Goal: Information Seeking & Learning: Learn about a topic

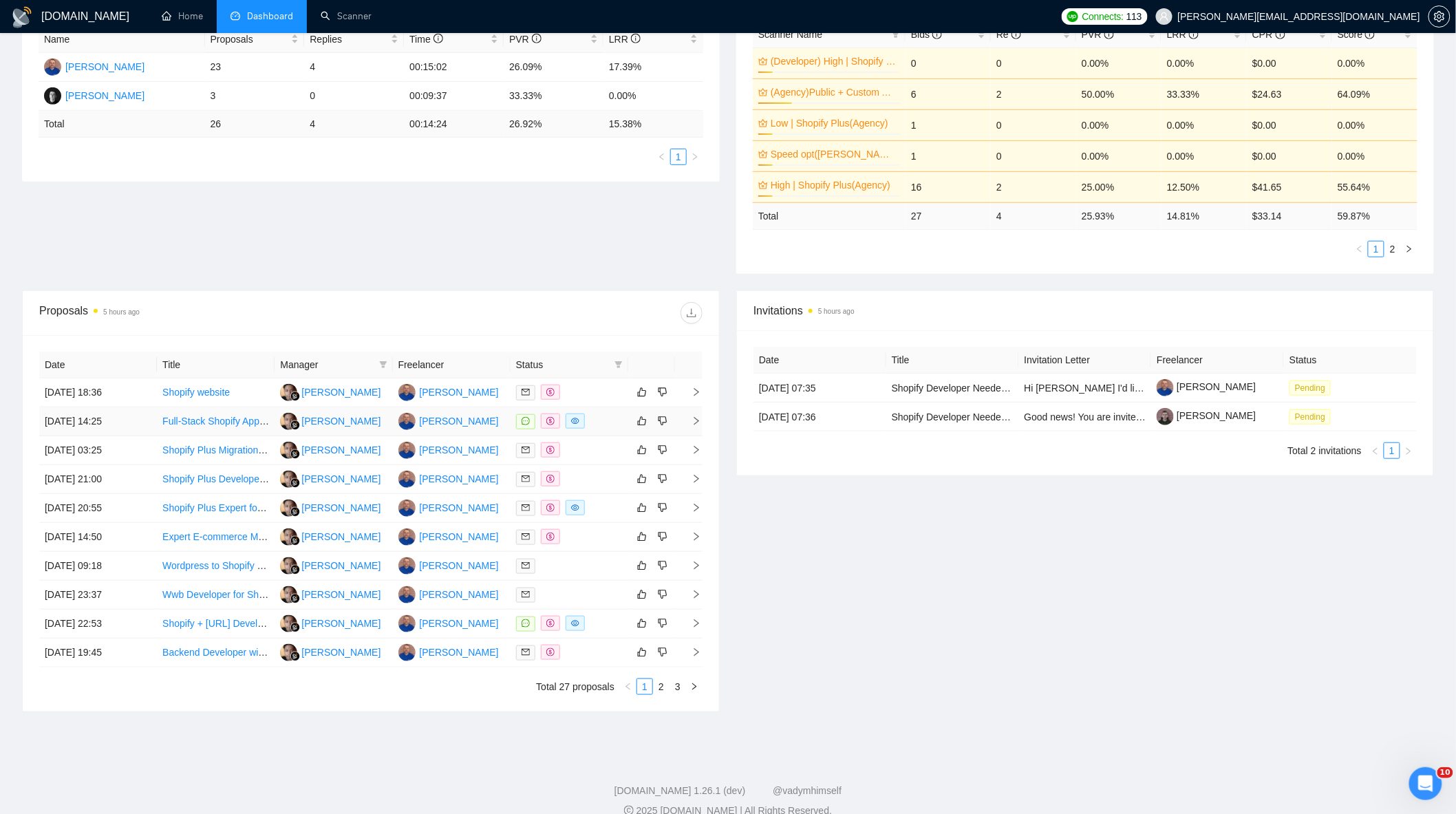
scroll to position [303, 0]
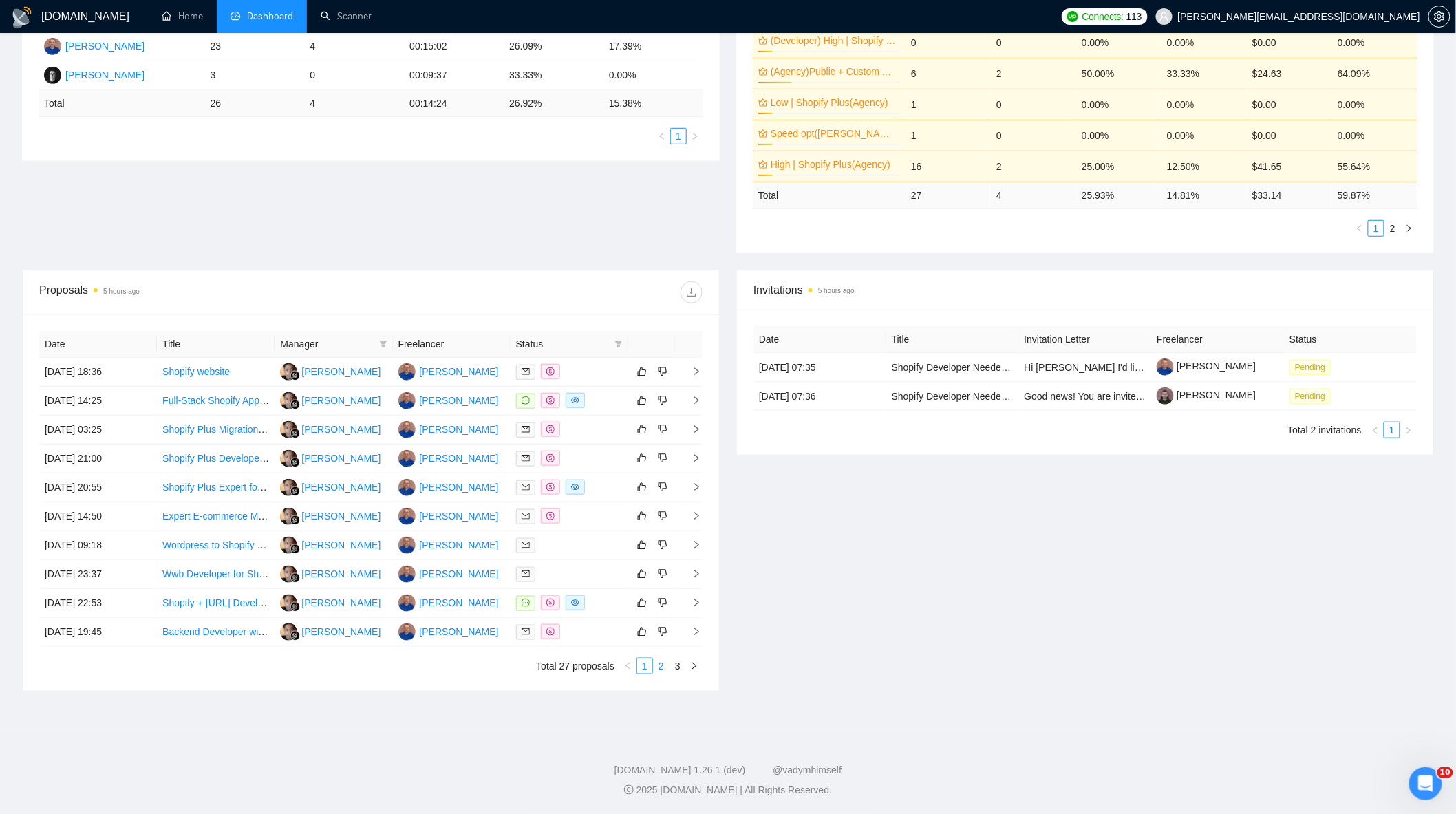
click at [666, 670] on link "2" at bounding box center [661, 666] width 15 height 15
click at [679, 666] on link "3" at bounding box center [678, 666] width 15 height 15
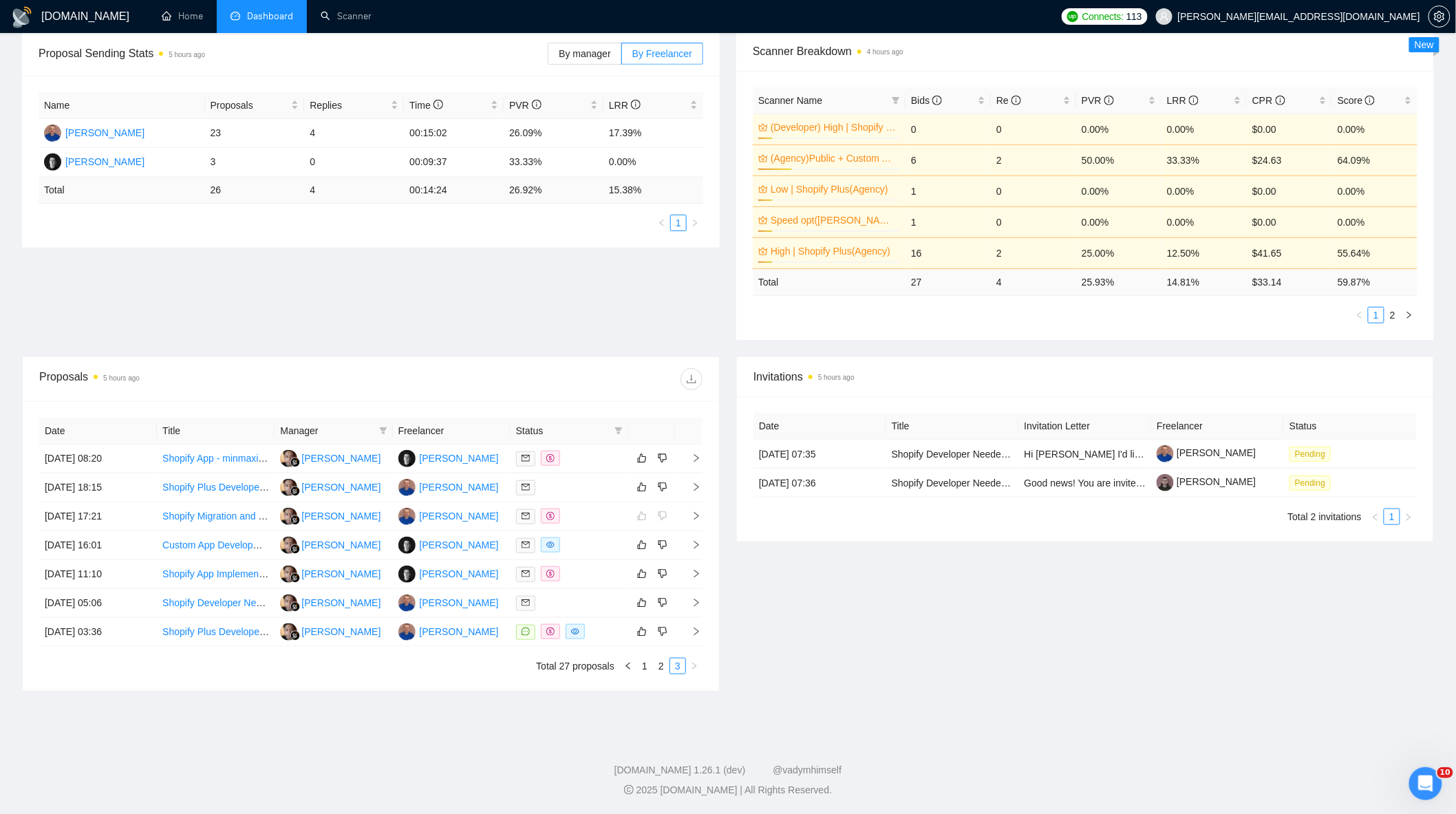
scroll to position [214, 0]
click at [659, 671] on link "2" at bounding box center [661, 666] width 15 height 15
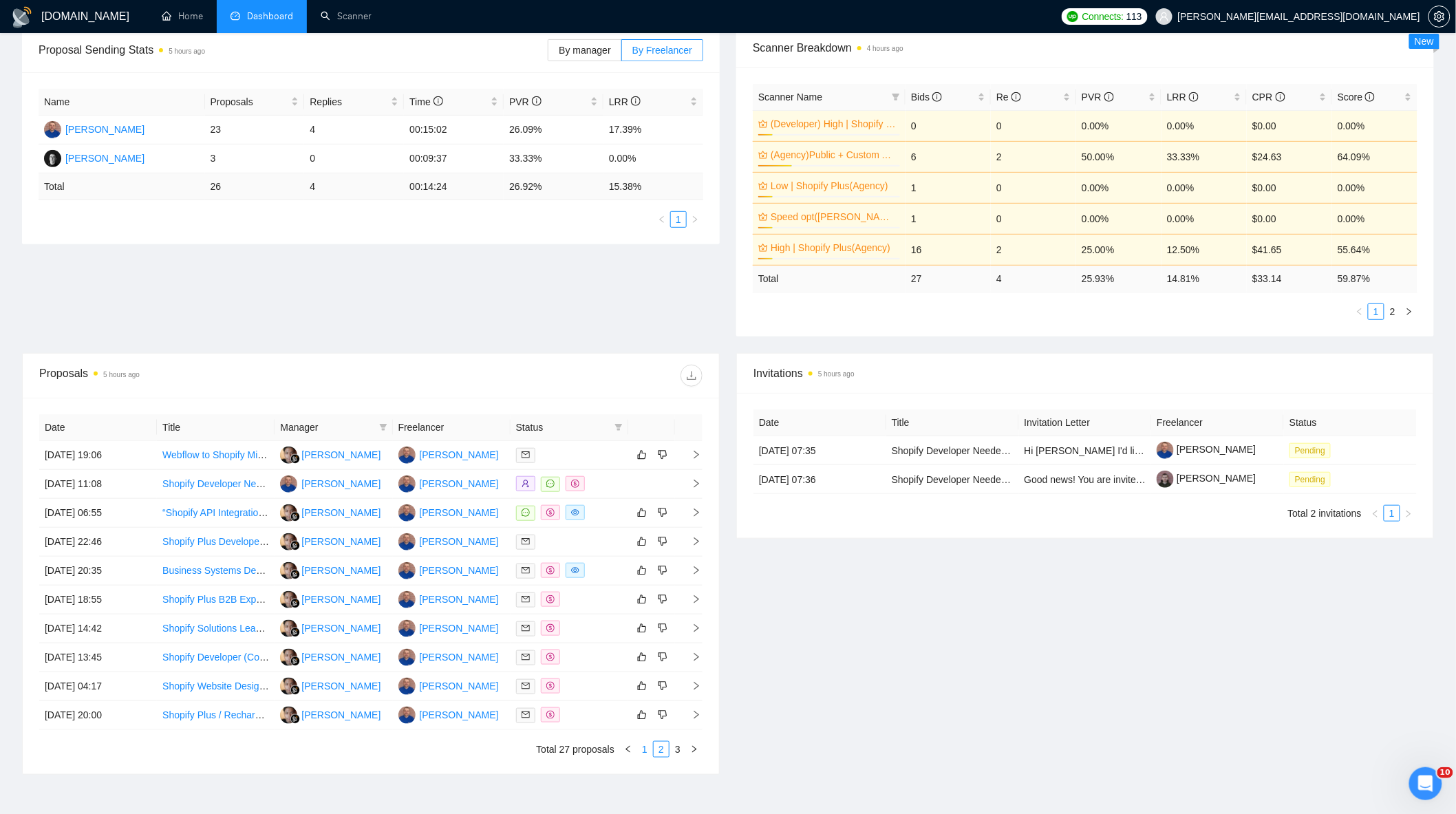
click at [645, 757] on link "1" at bounding box center [645, 749] width 15 height 15
click at [684, 750] on link "3" at bounding box center [678, 749] width 15 height 15
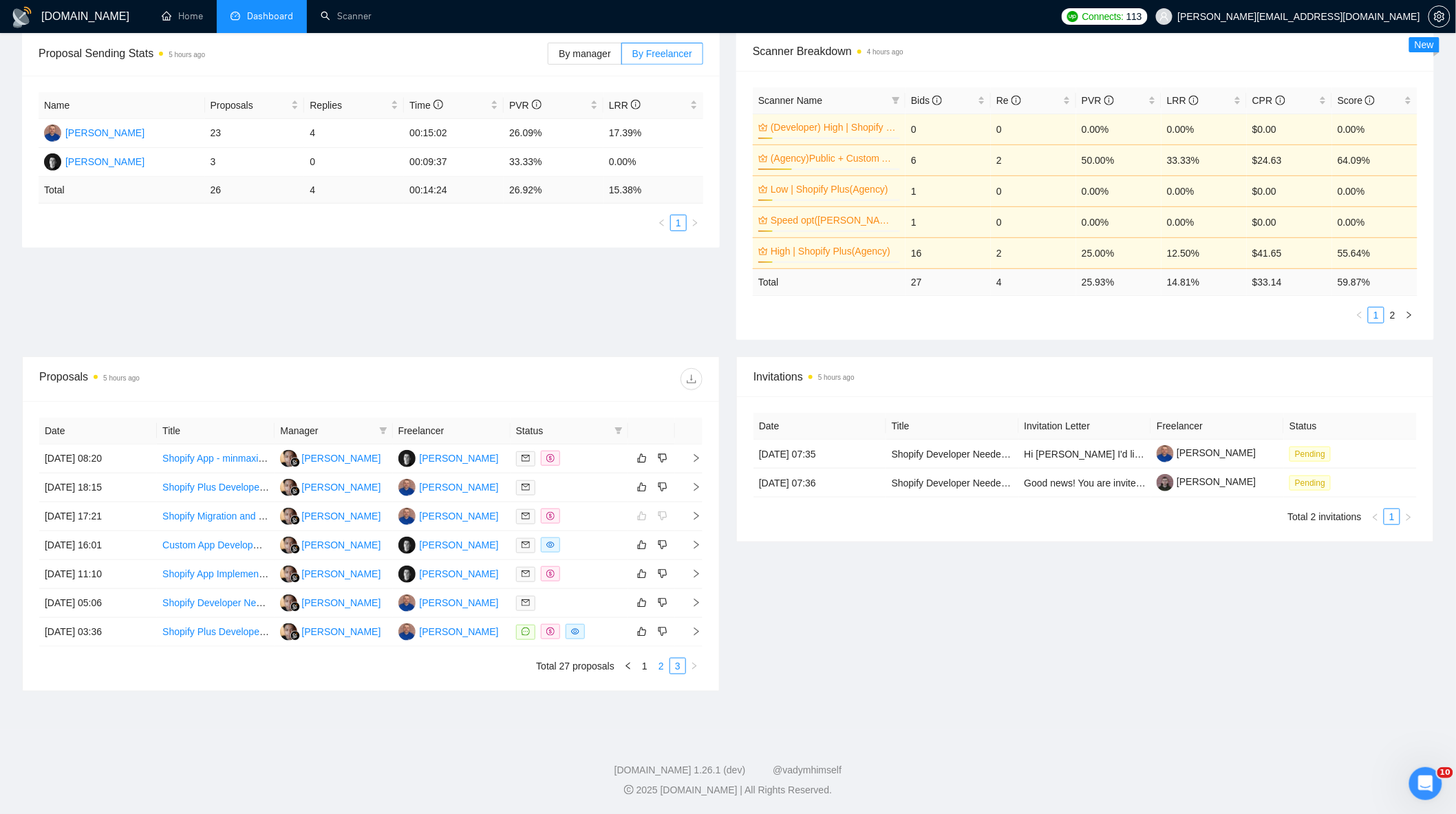
click at [659, 667] on link "2" at bounding box center [661, 666] width 15 height 15
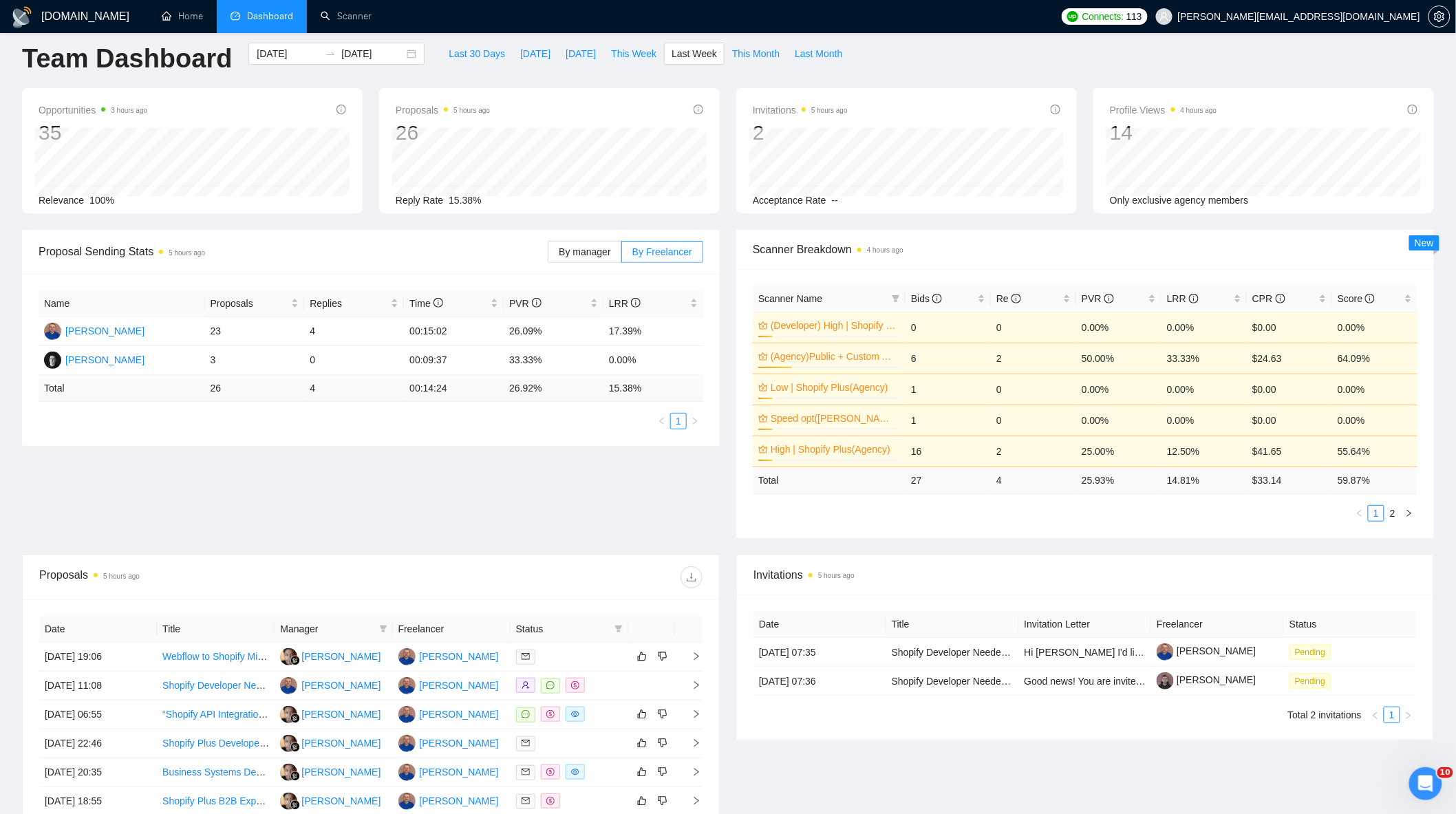
scroll to position [0, 0]
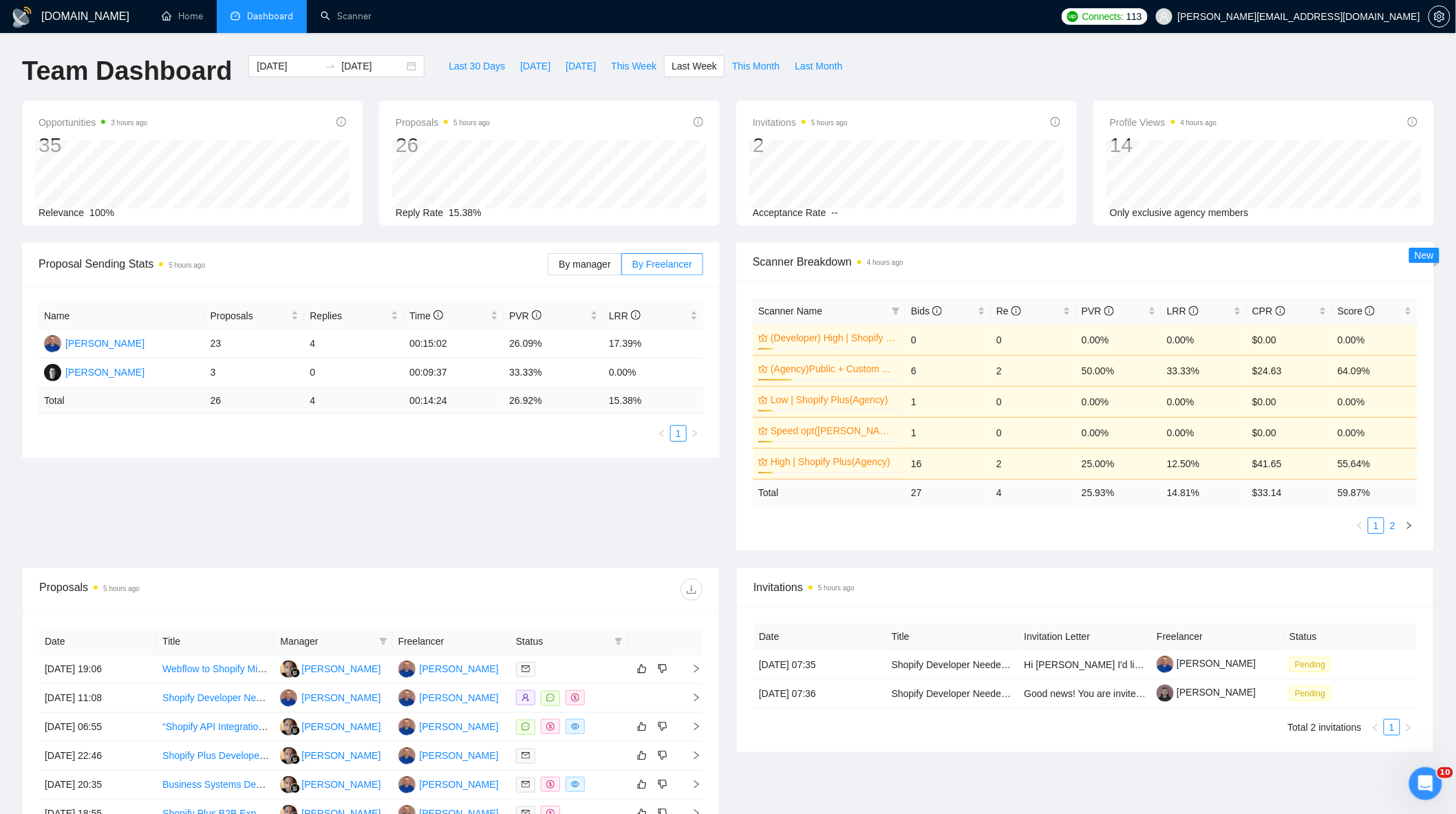
click at [1393, 527] on link "2" at bounding box center [1393, 525] width 15 height 15
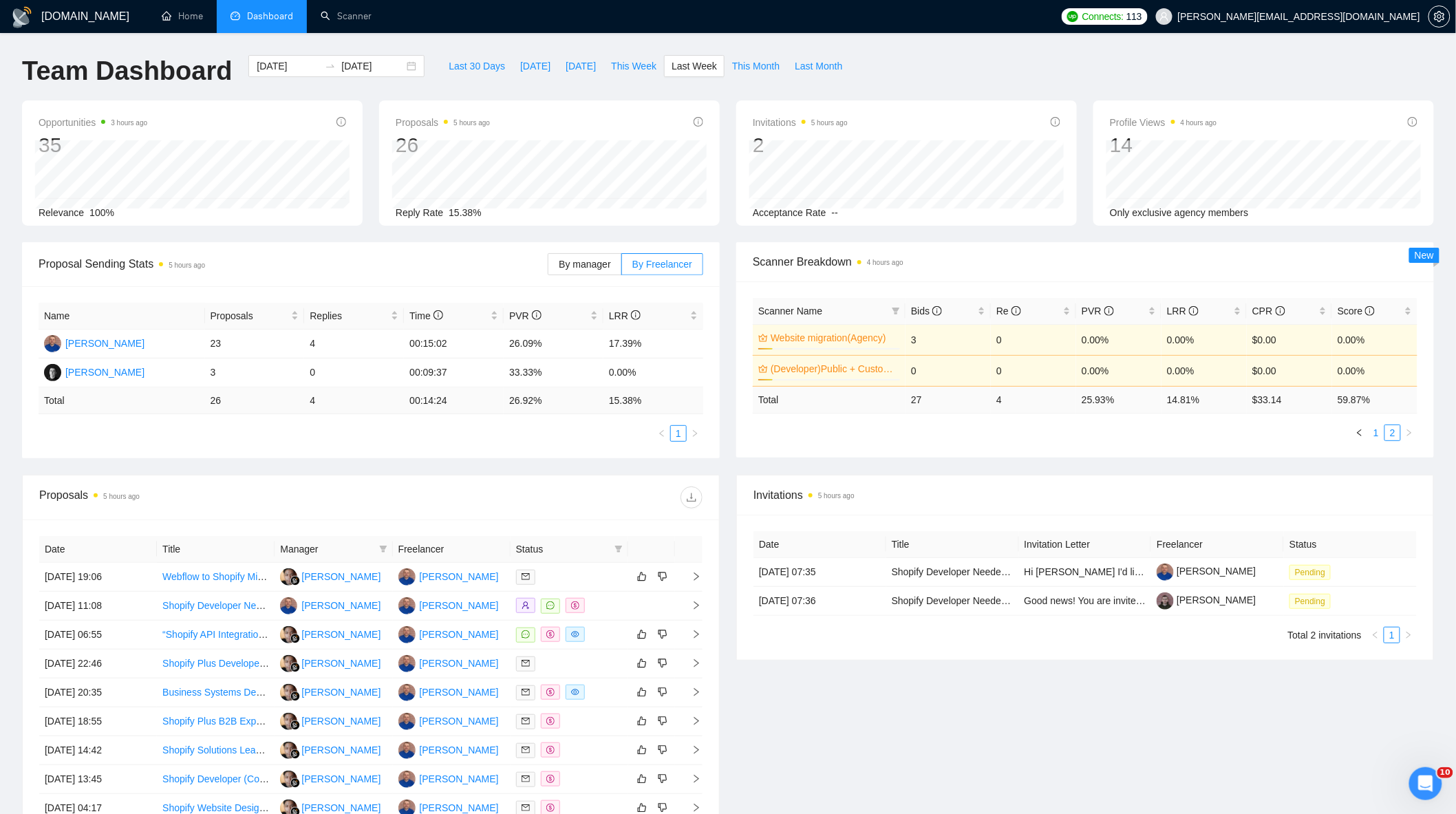
click at [1373, 436] on link "1" at bounding box center [1376, 432] width 15 height 15
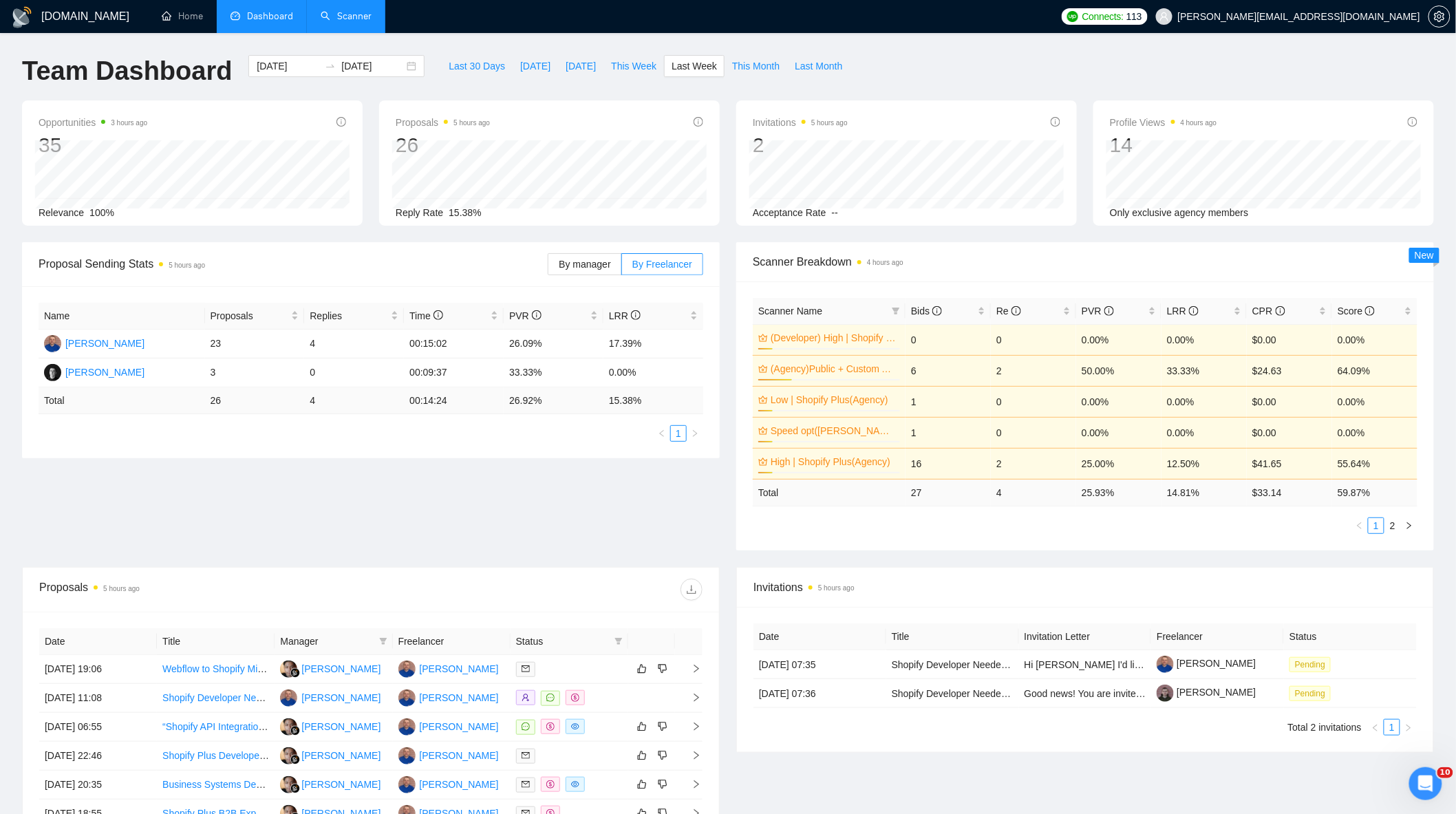
click at [341, 15] on link "Scanner" at bounding box center [345, 16] width 51 height 11
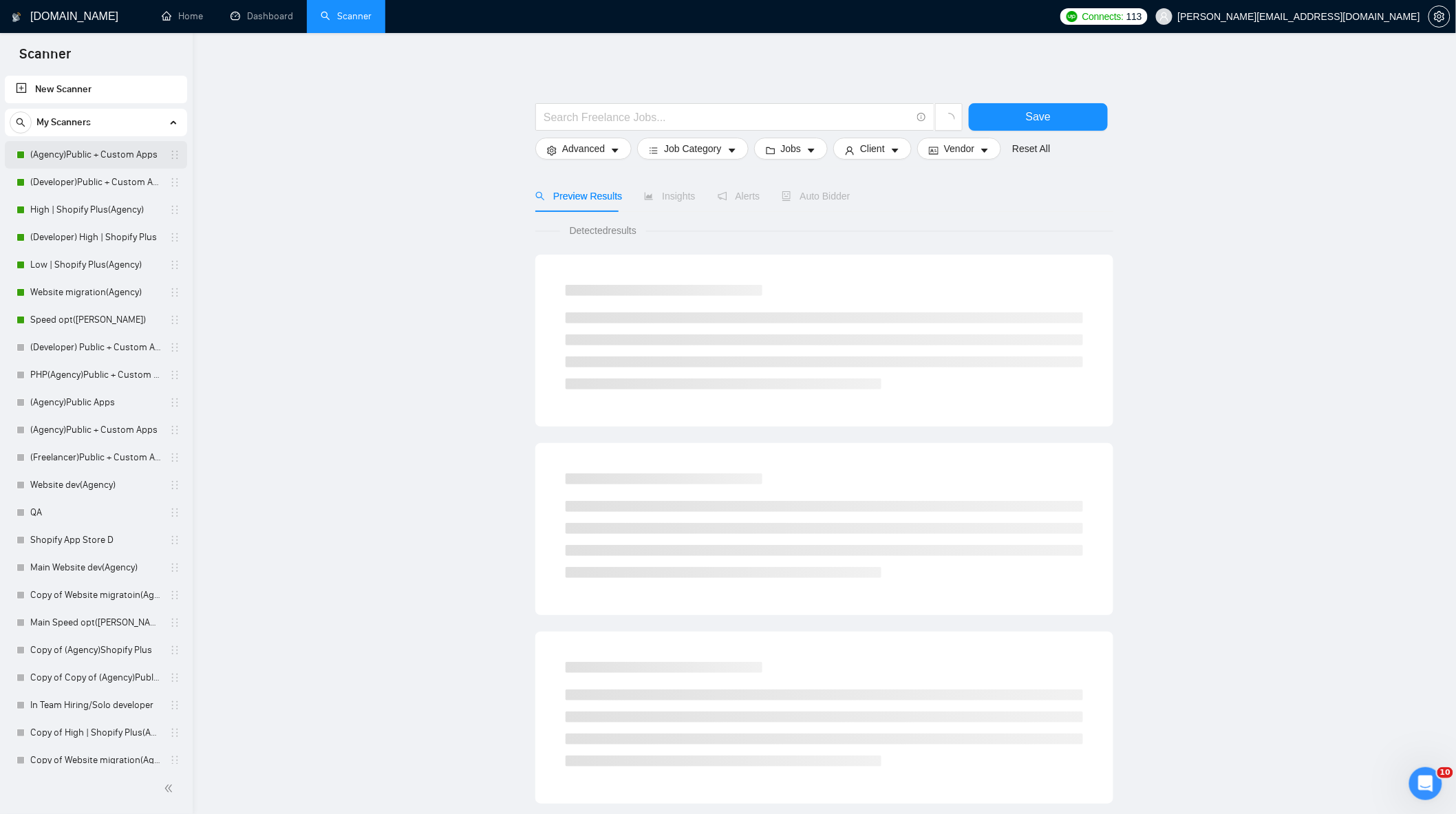
click at [119, 153] on link "(Agency)Public + Custom Apps" at bounding box center [96, 155] width 131 height 27
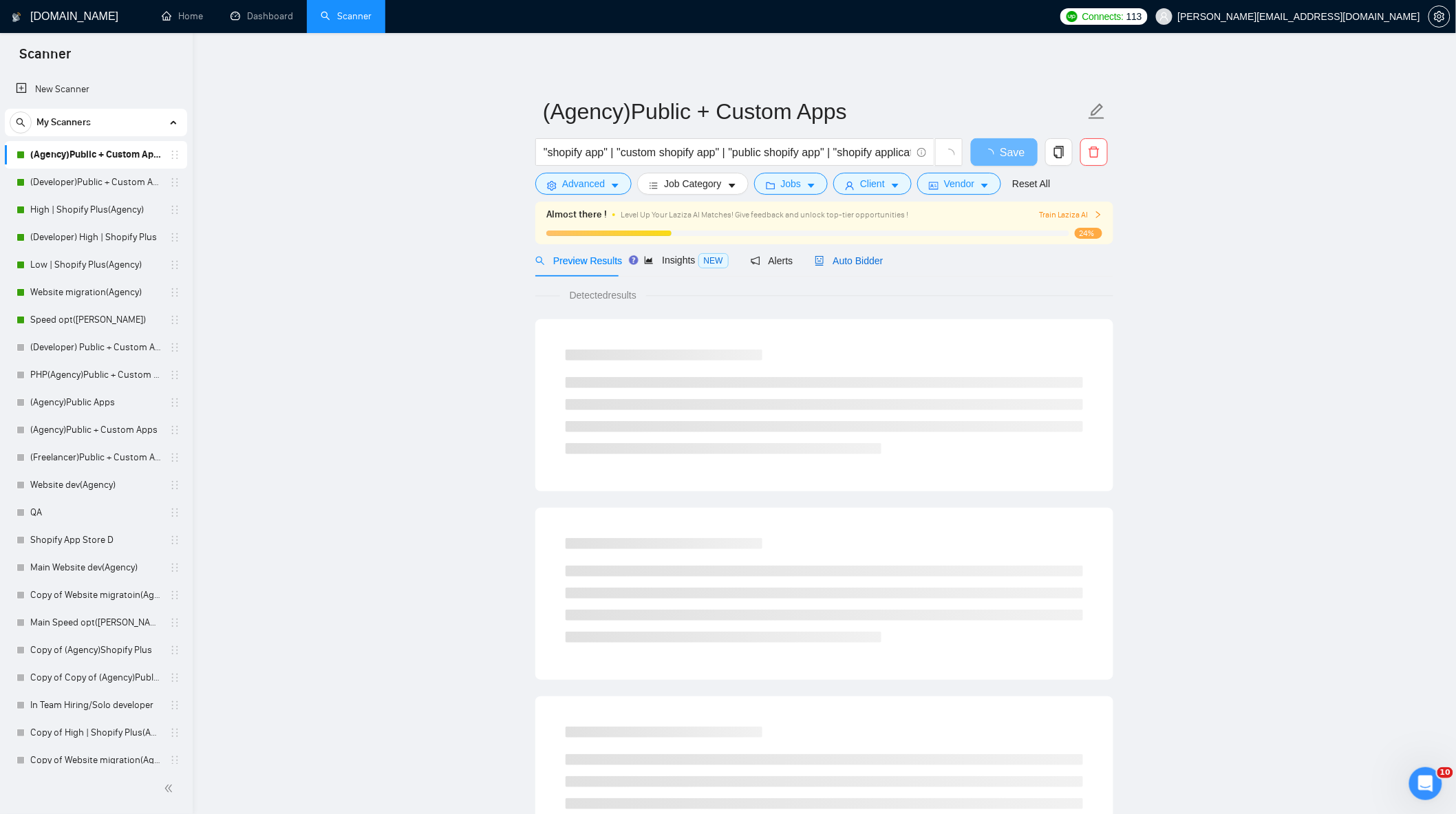
click at [847, 258] on span "Auto Bidder" at bounding box center [849, 261] width 68 height 11
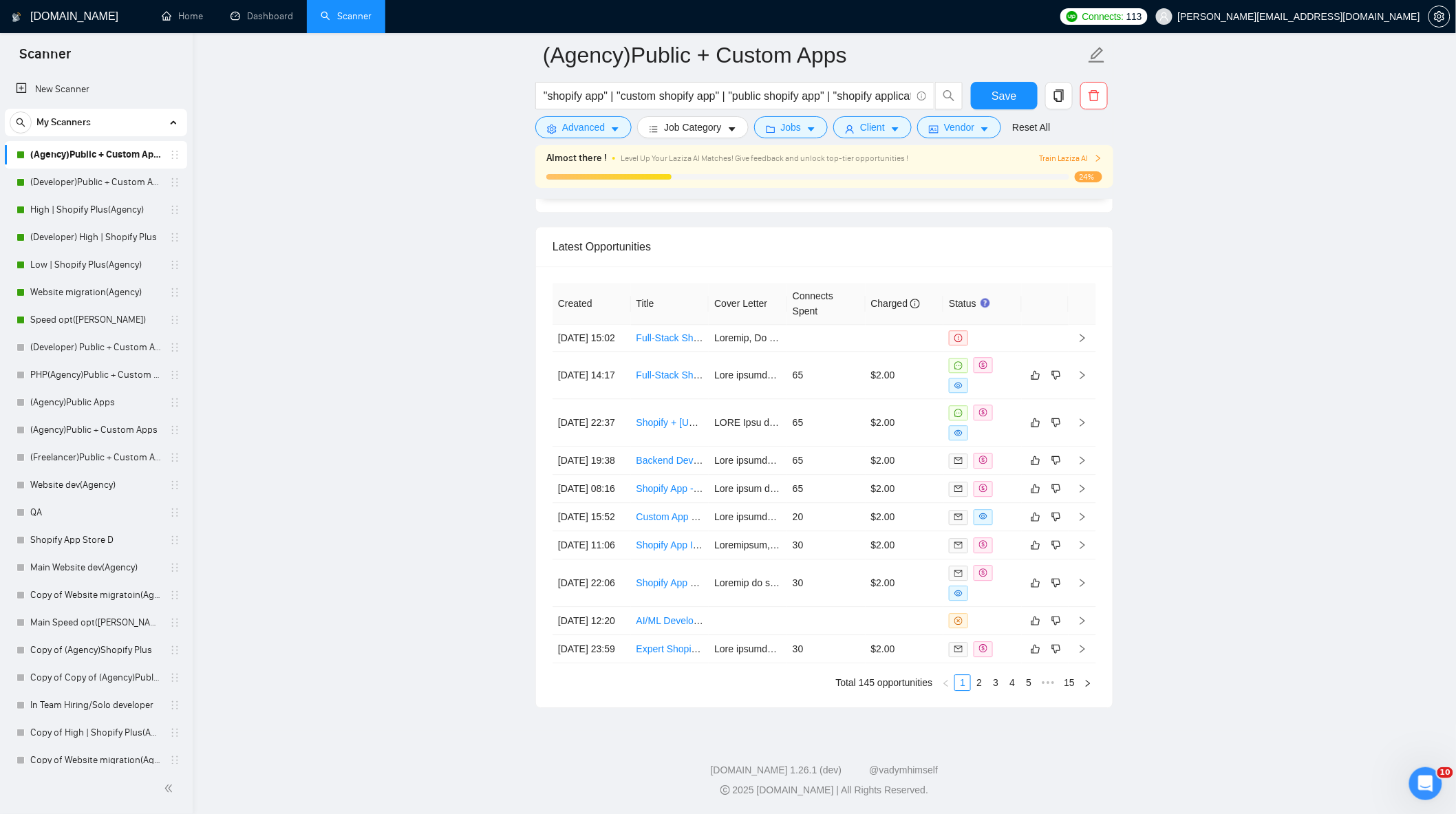
scroll to position [3505, 0]
click at [837, 424] on td "65" at bounding box center [826, 423] width 78 height 48
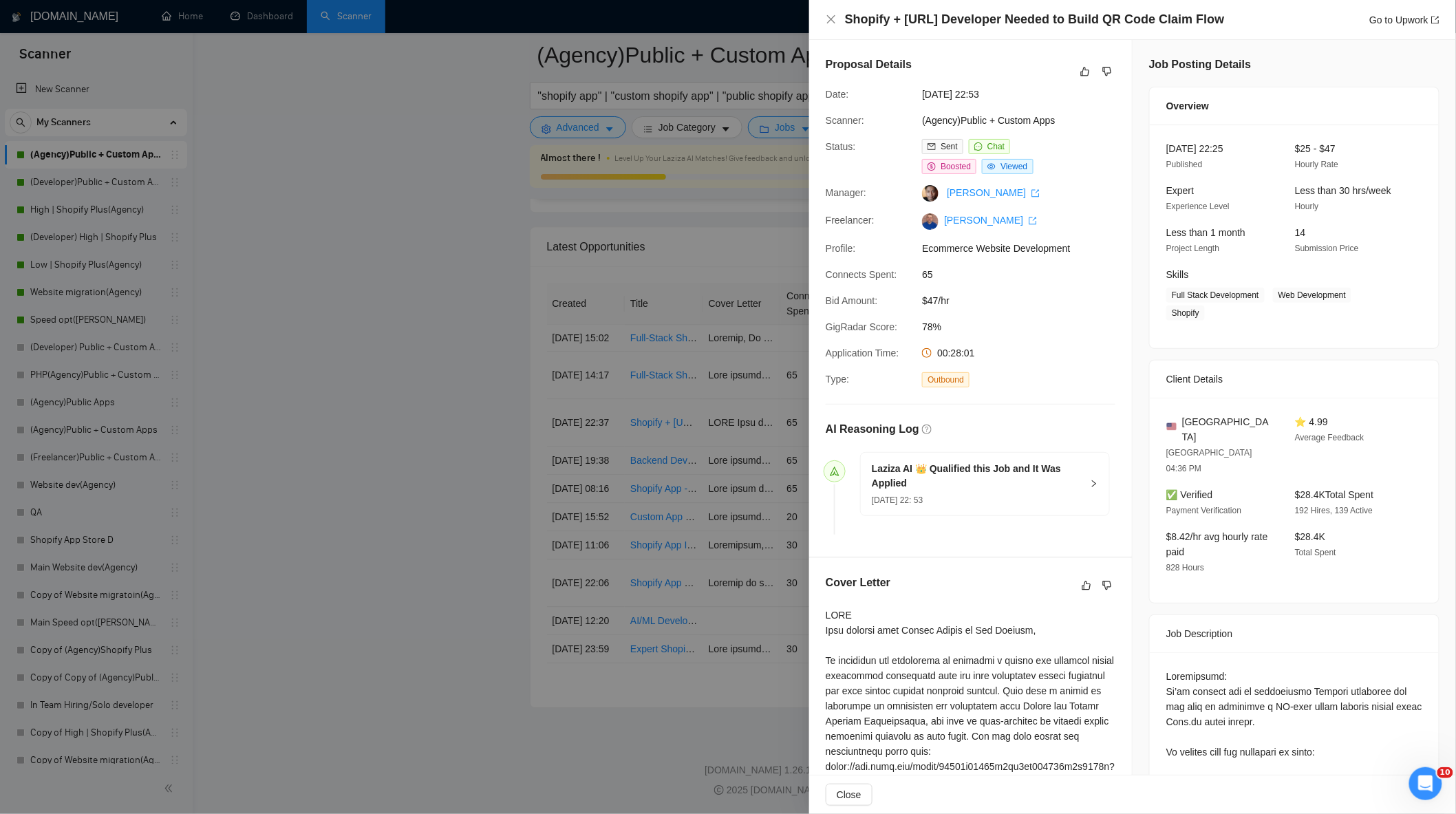
click at [337, 359] on div at bounding box center [728, 407] width 1456 height 814
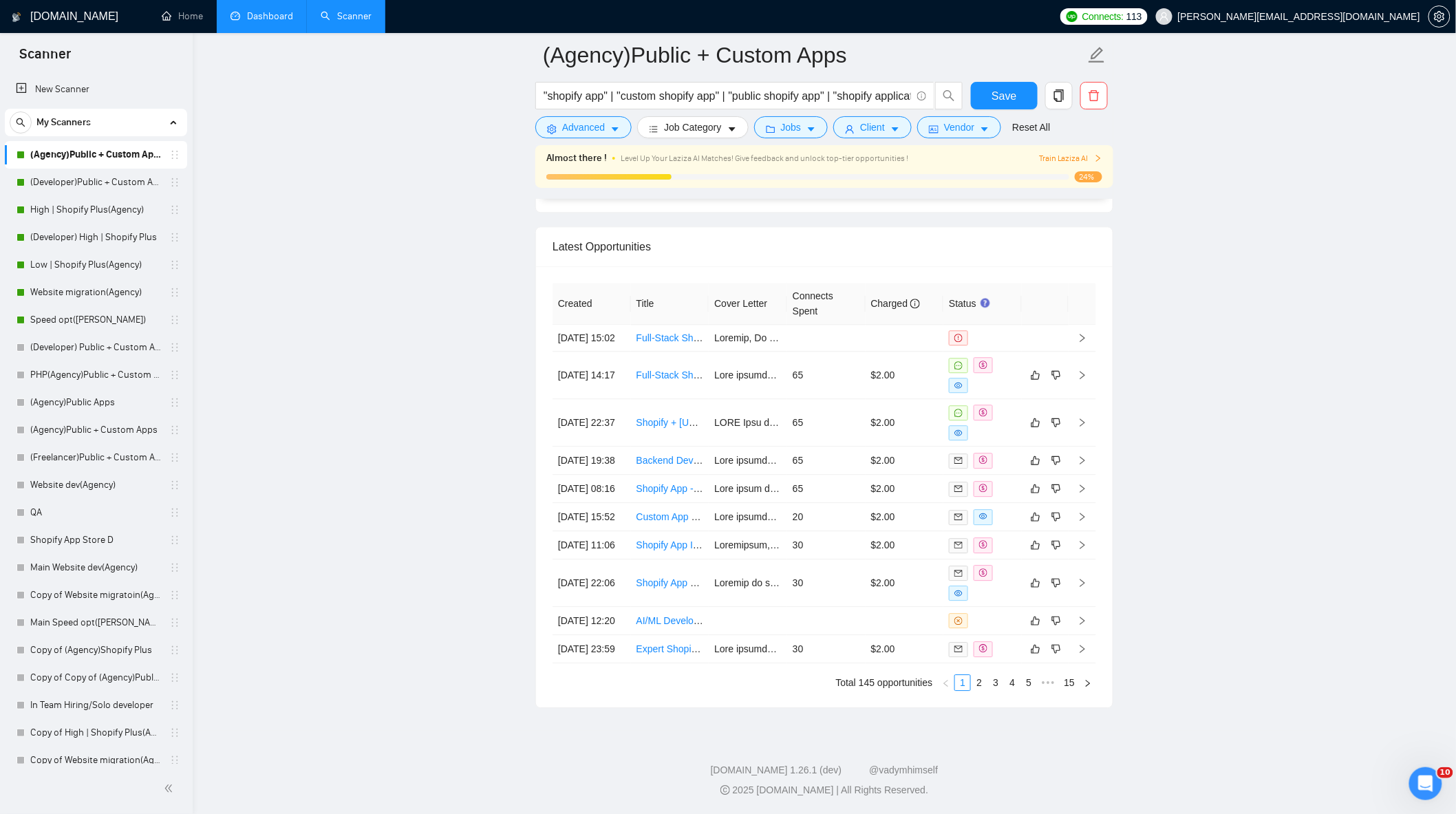
click at [236, 10] on link "Dashboard" at bounding box center [262, 16] width 63 height 11
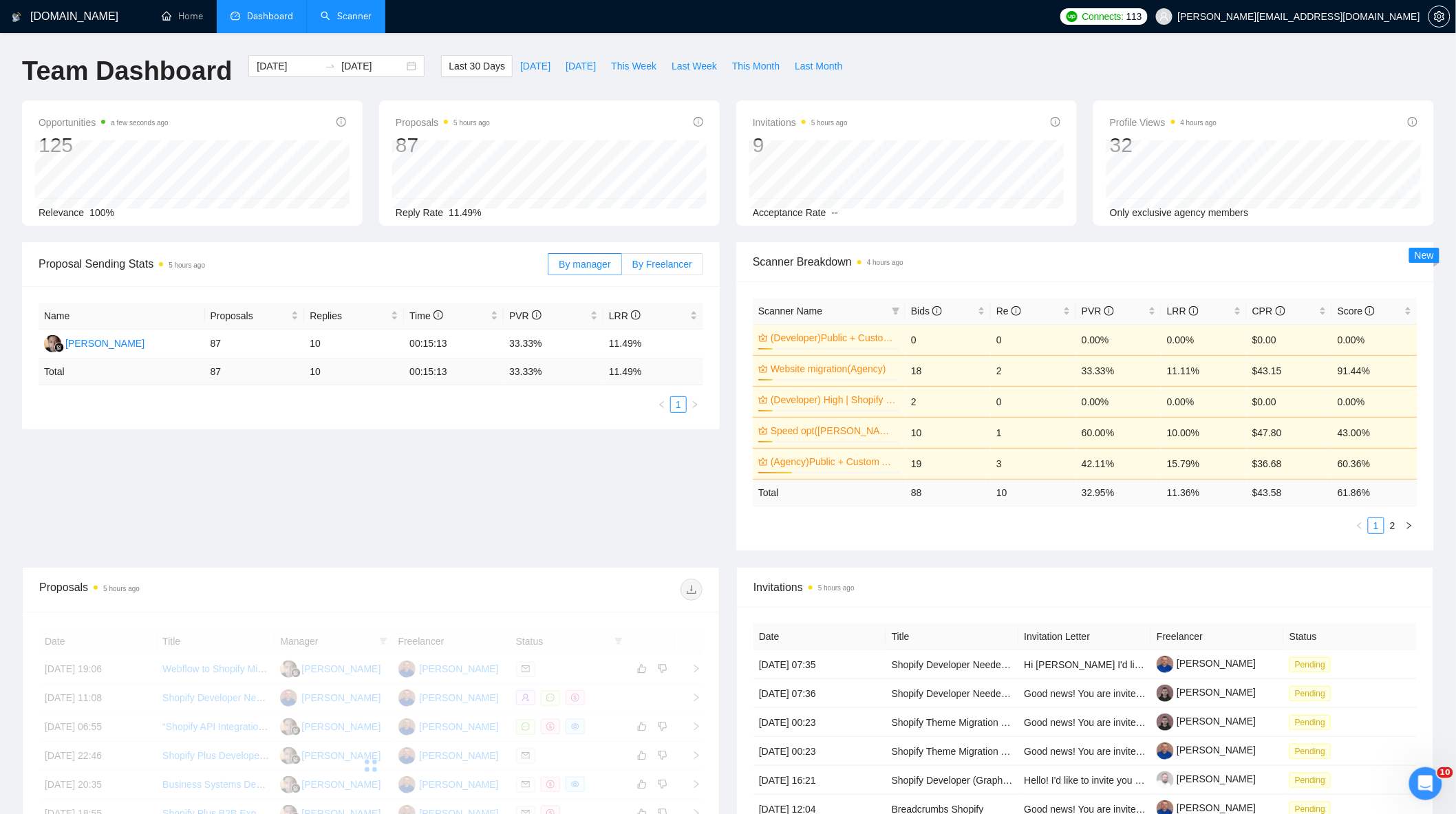
click at [666, 267] on span "By Freelancer" at bounding box center [663, 265] width 60 height 11
click at [622, 268] on input "By Freelancer" at bounding box center [622, 268] width 0 height 0
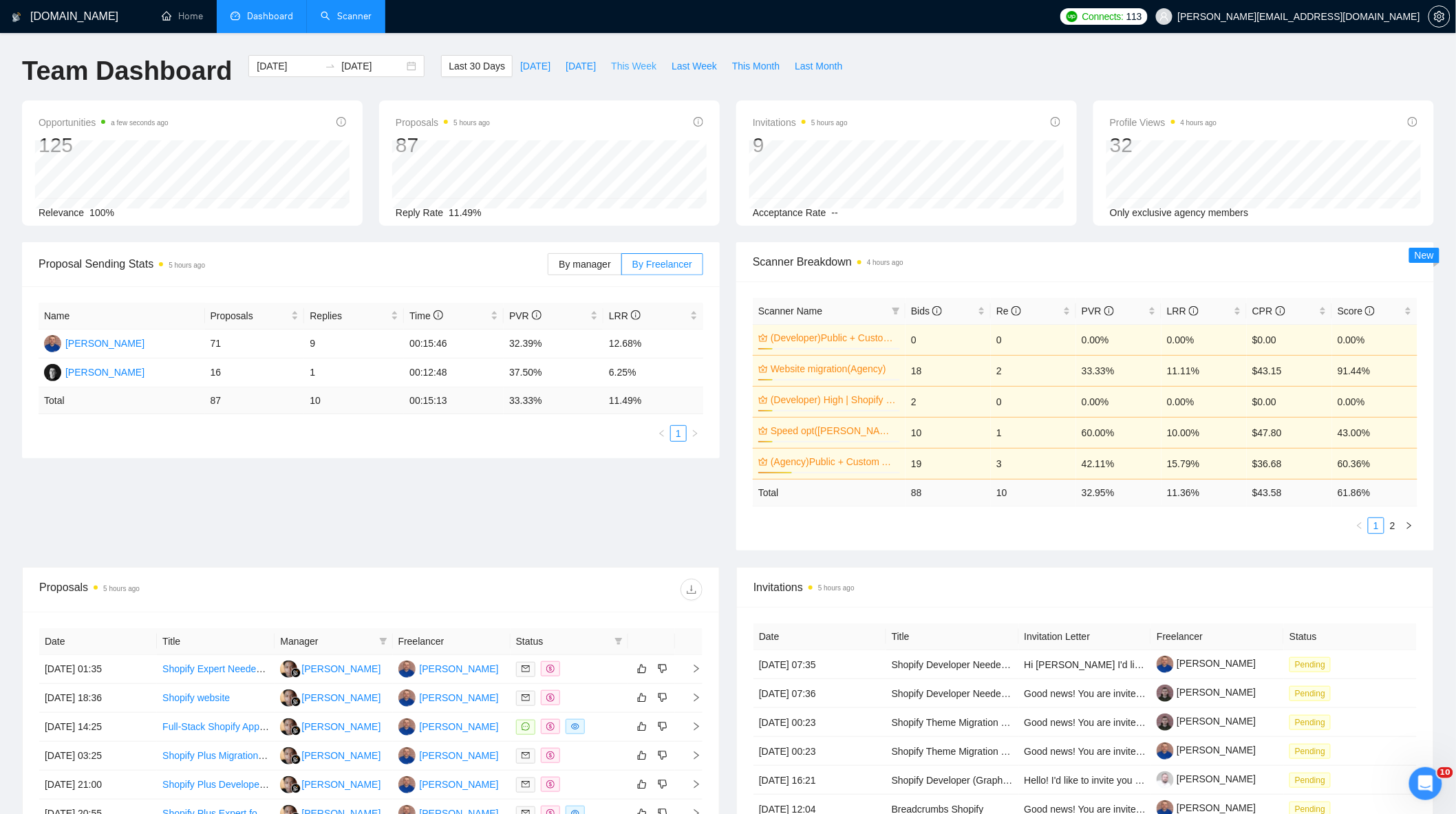
click at [624, 68] on span "This Week" at bounding box center [634, 65] width 45 height 15
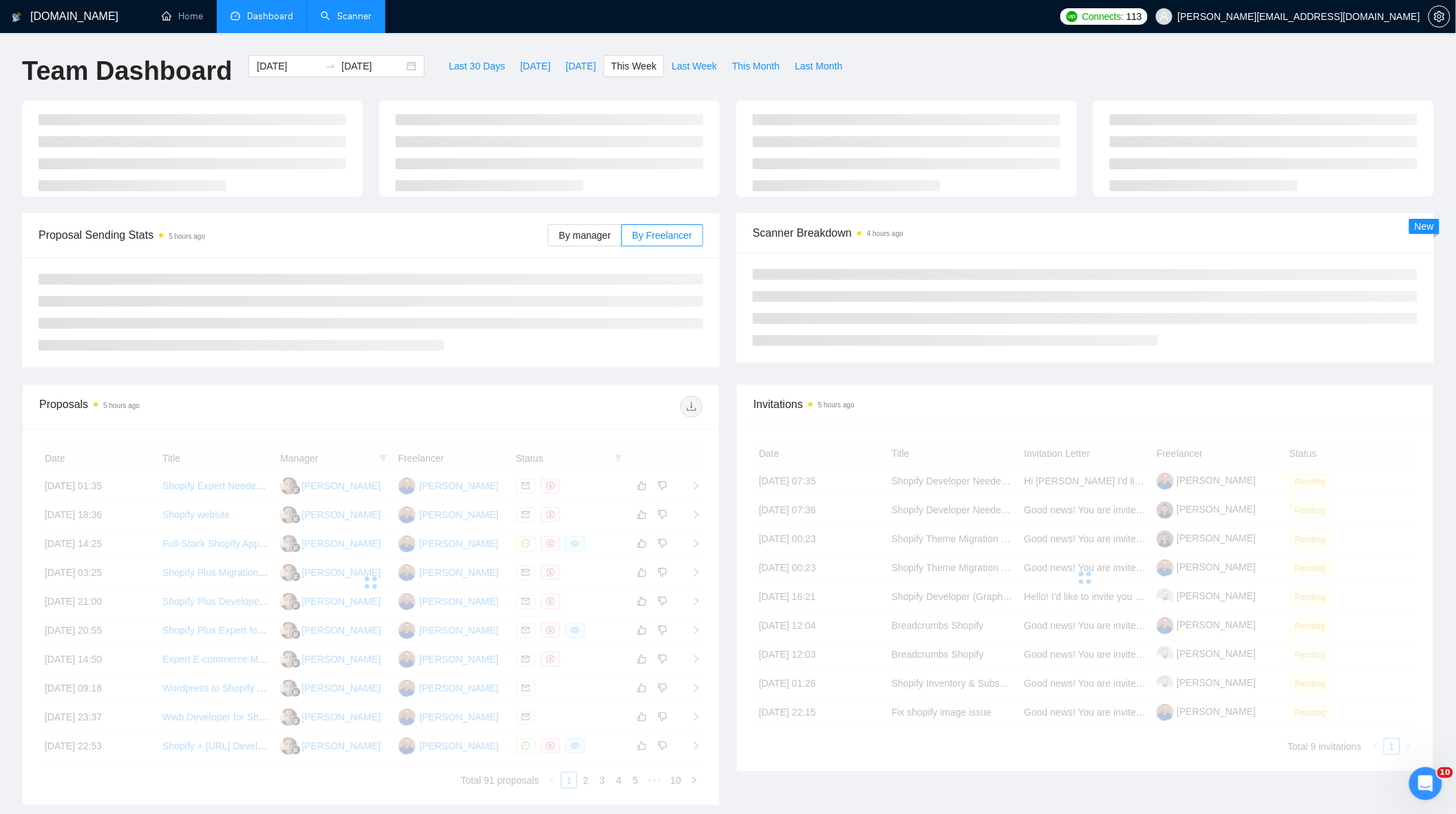
type input "[DATE]"
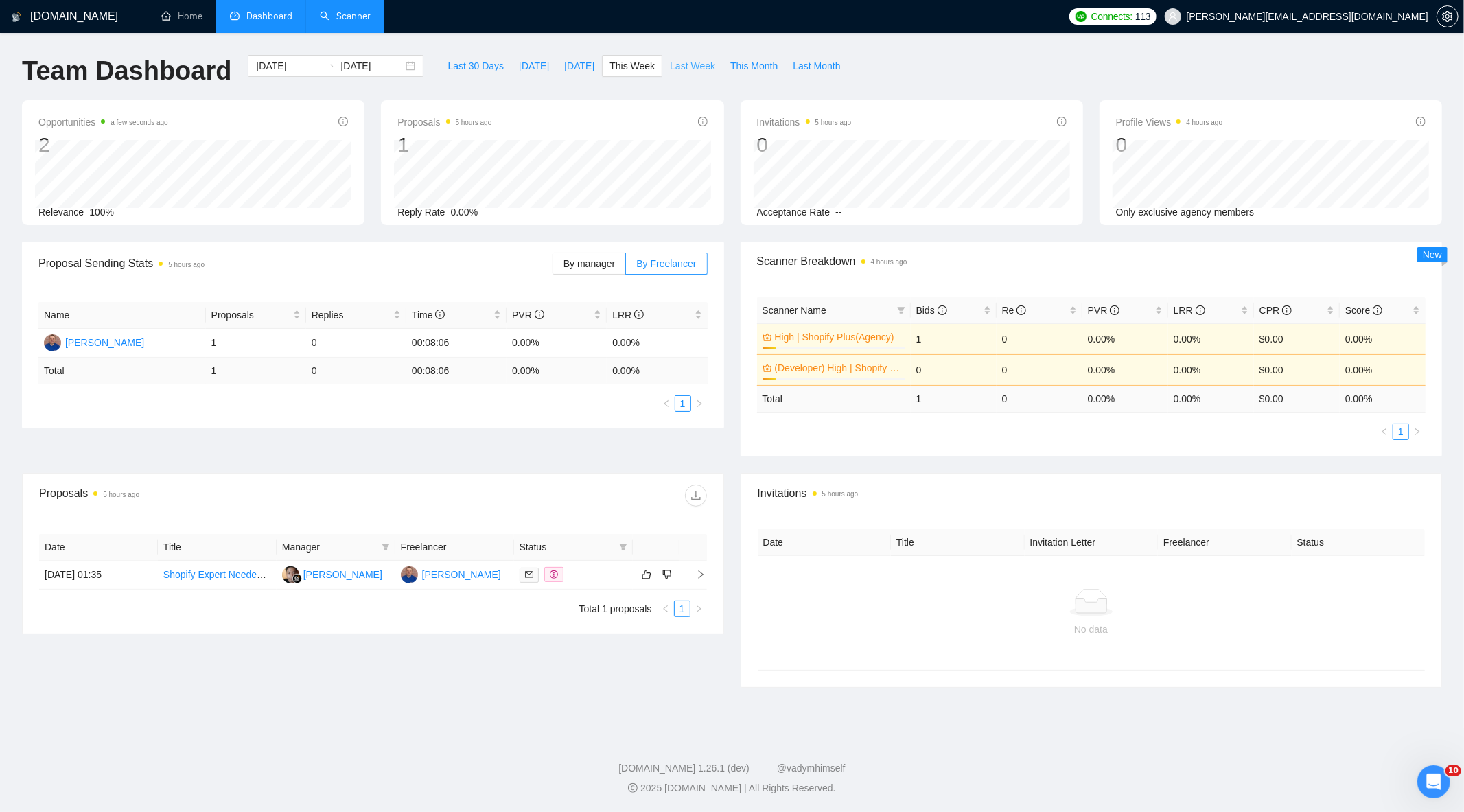
click at [662, 62] on button "Last Week" at bounding box center [692, 65] width 60 height 22
type input "[DATE]"
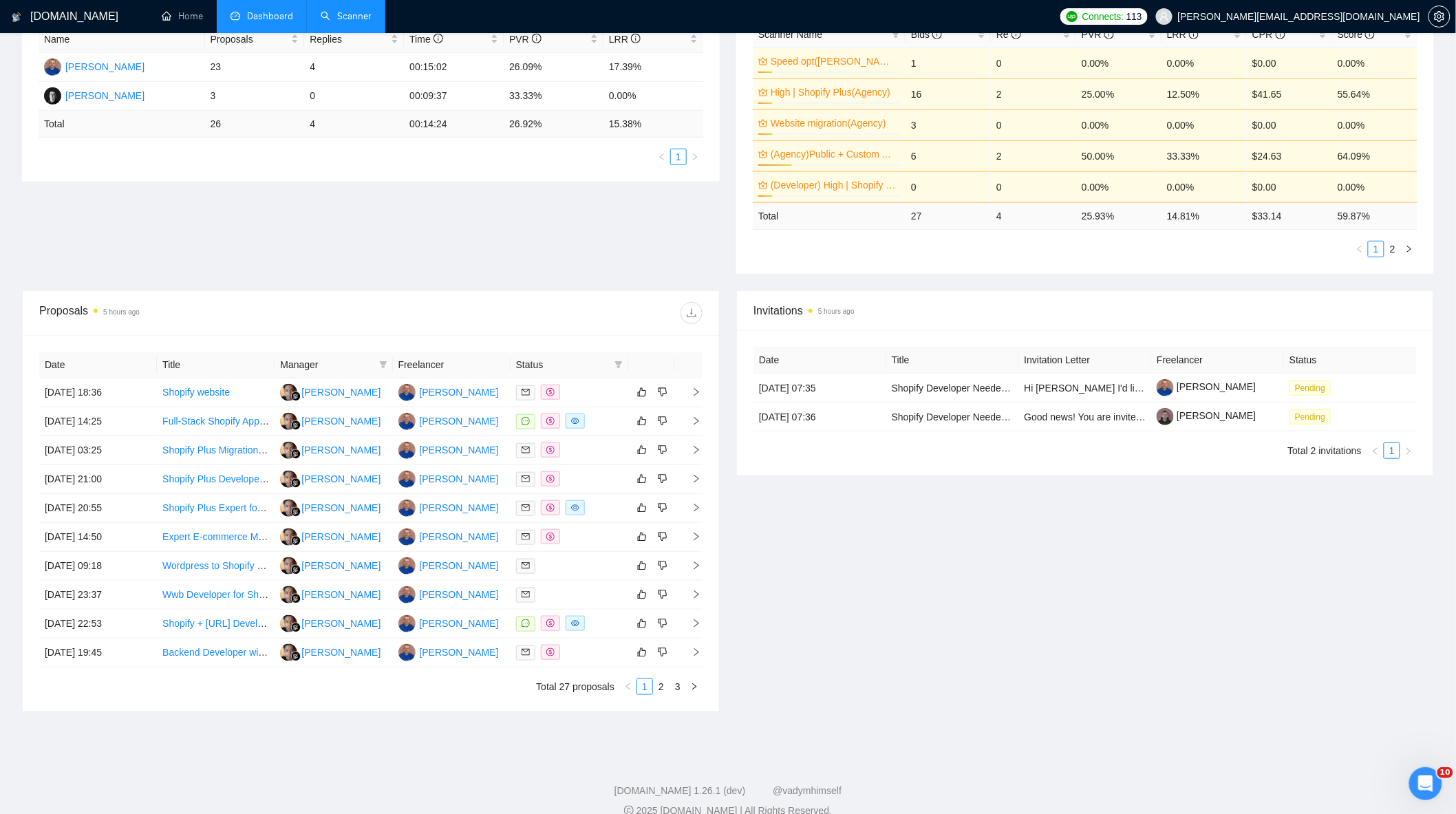
scroll to position [303, 0]
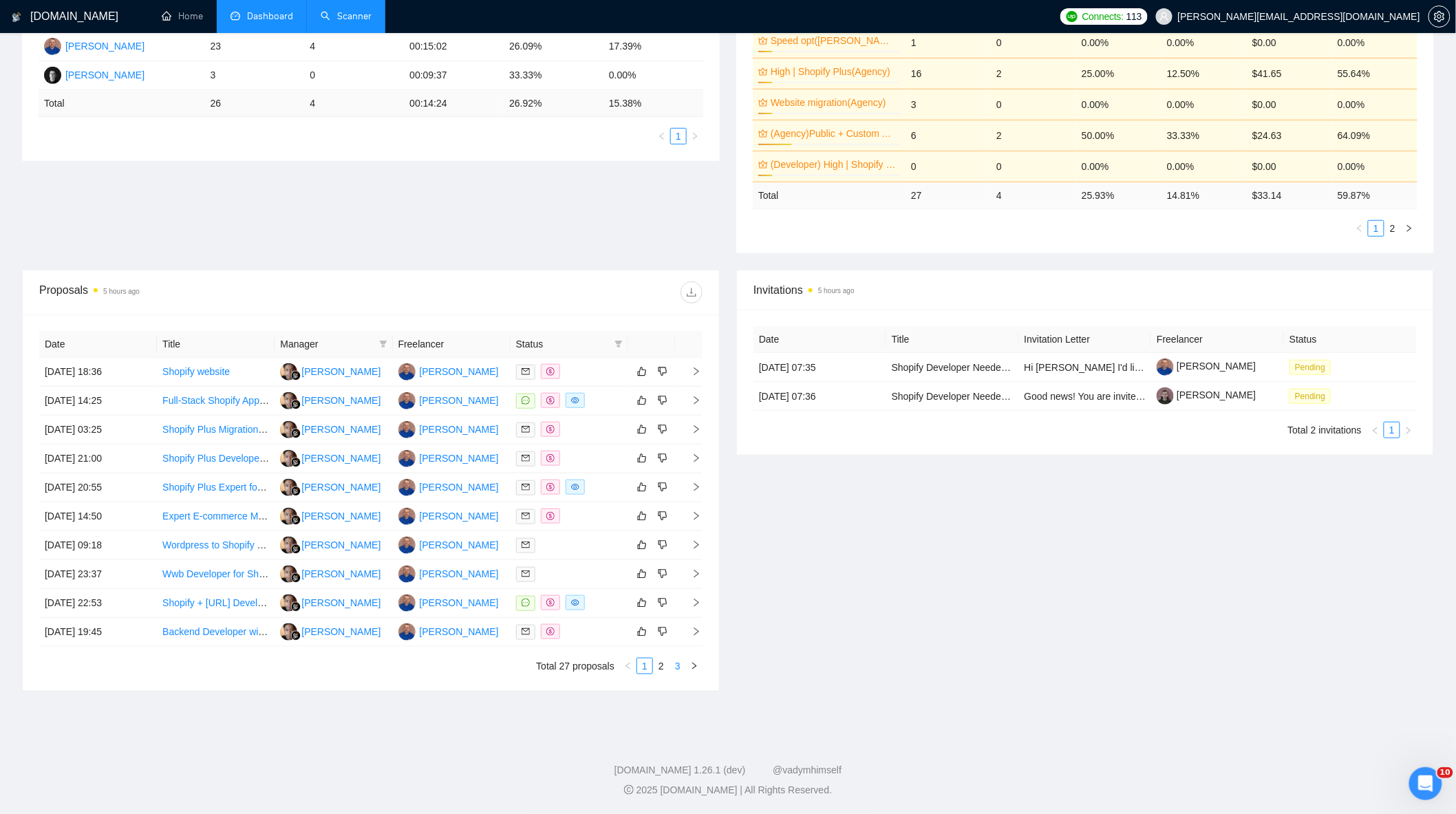
click at [686, 666] on button "button" at bounding box center [694, 666] width 16 height 16
click at [673, 667] on link "3" at bounding box center [678, 666] width 15 height 15
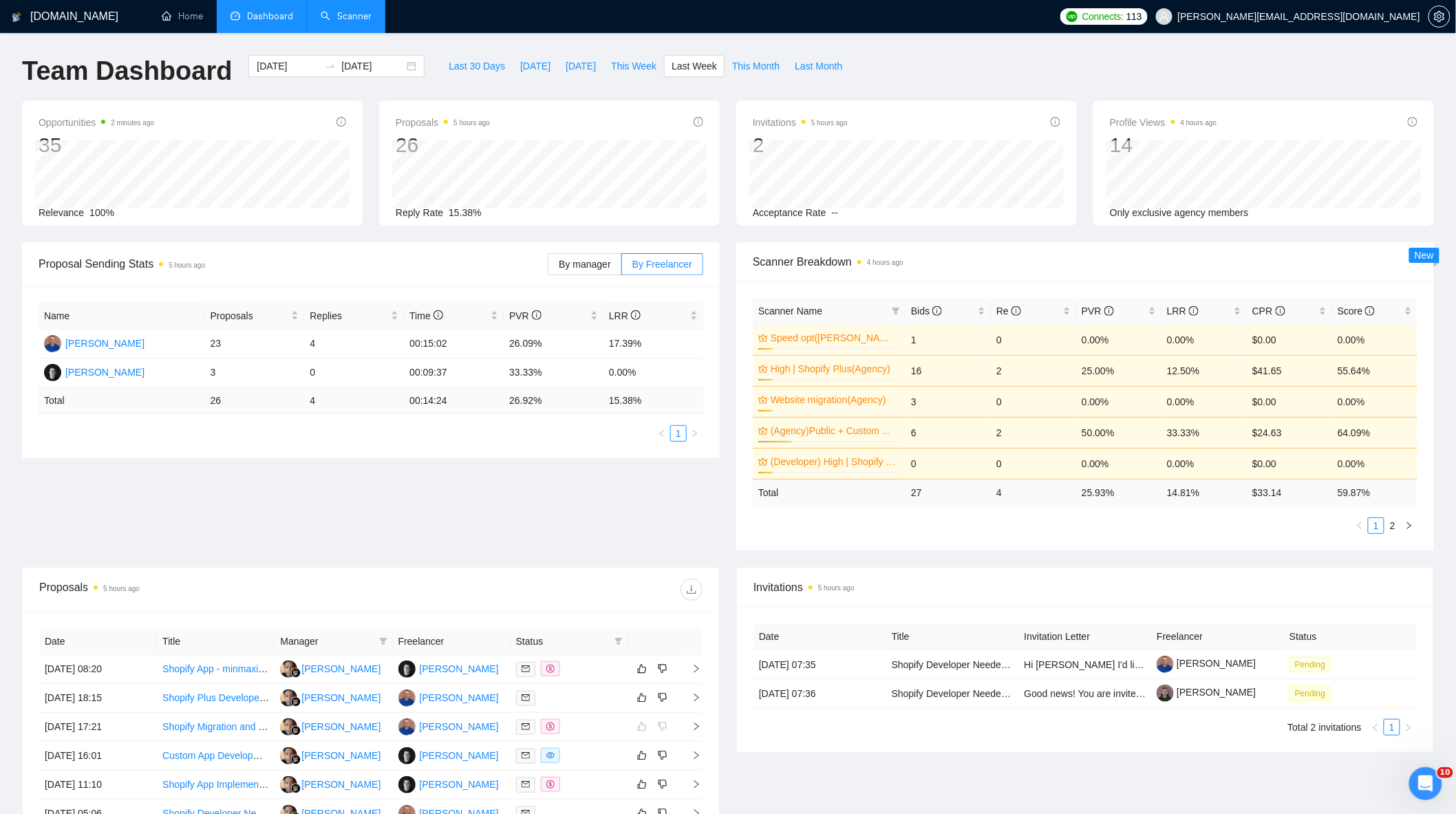
click at [356, 22] on link "Scanner" at bounding box center [345, 16] width 51 height 11
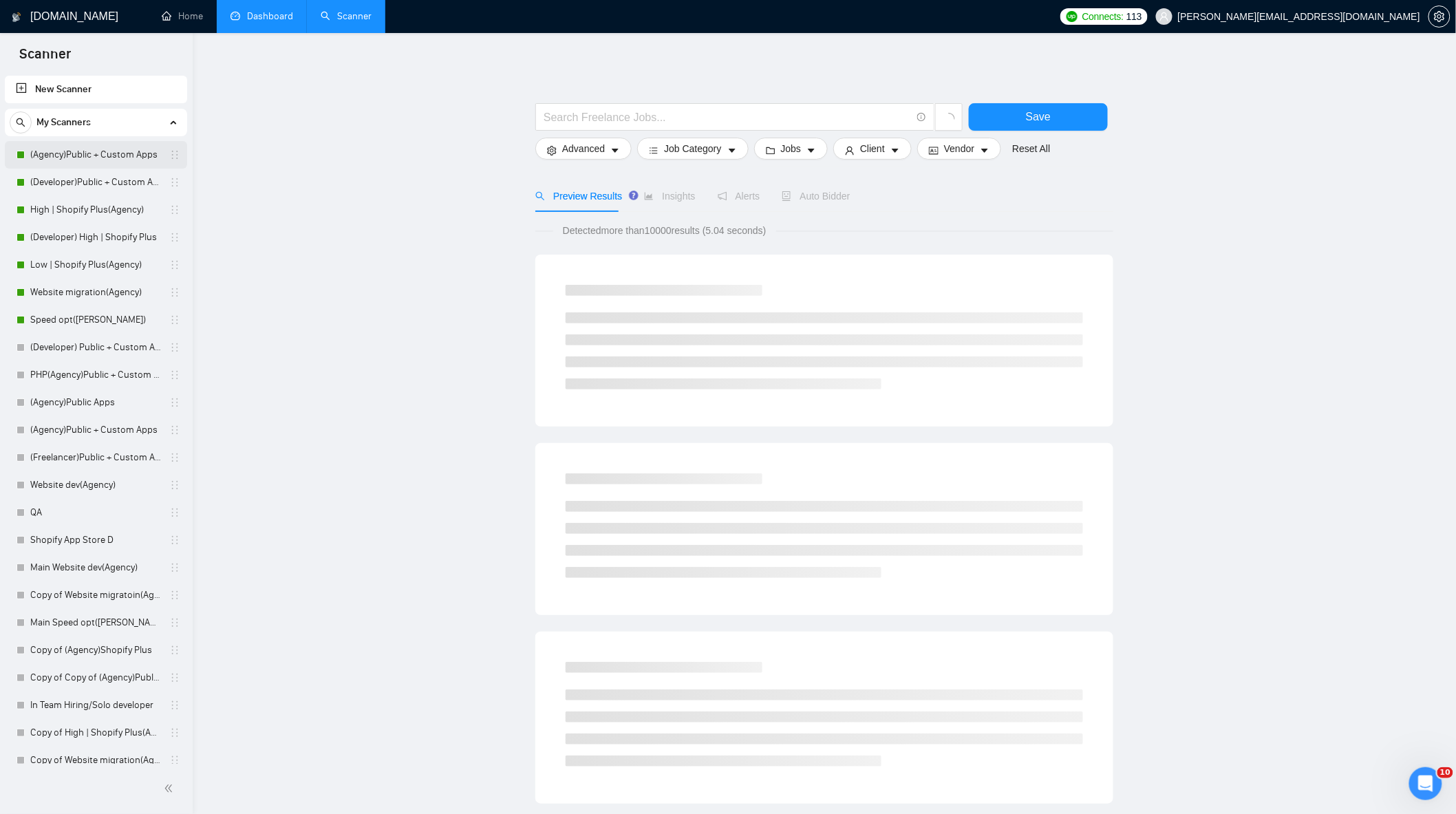
click at [82, 144] on link "(Agency)Public + Custom Apps" at bounding box center [96, 155] width 131 height 27
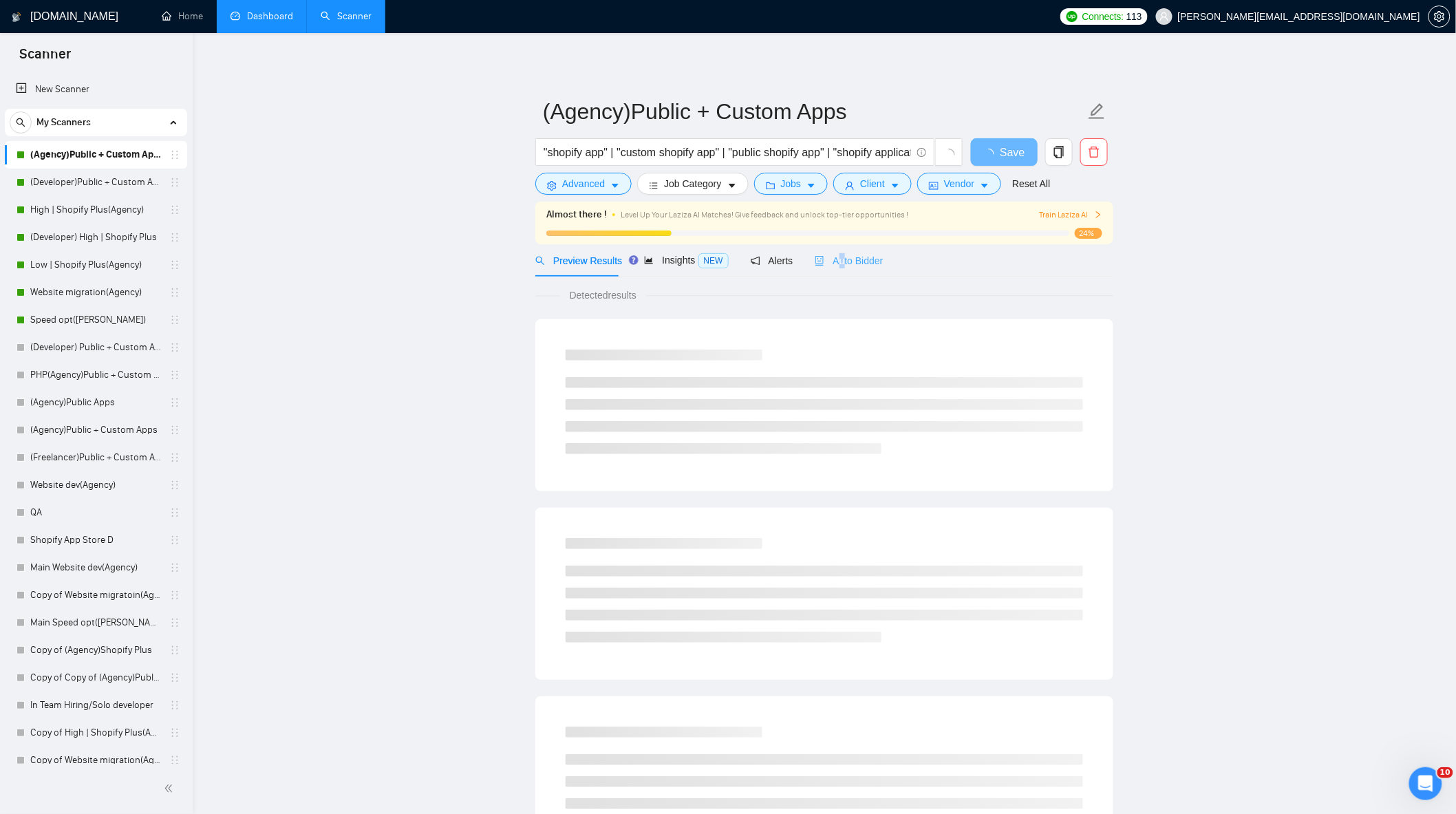
click at [836, 250] on div "Auto Bidder" at bounding box center [849, 261] width 68 height 32
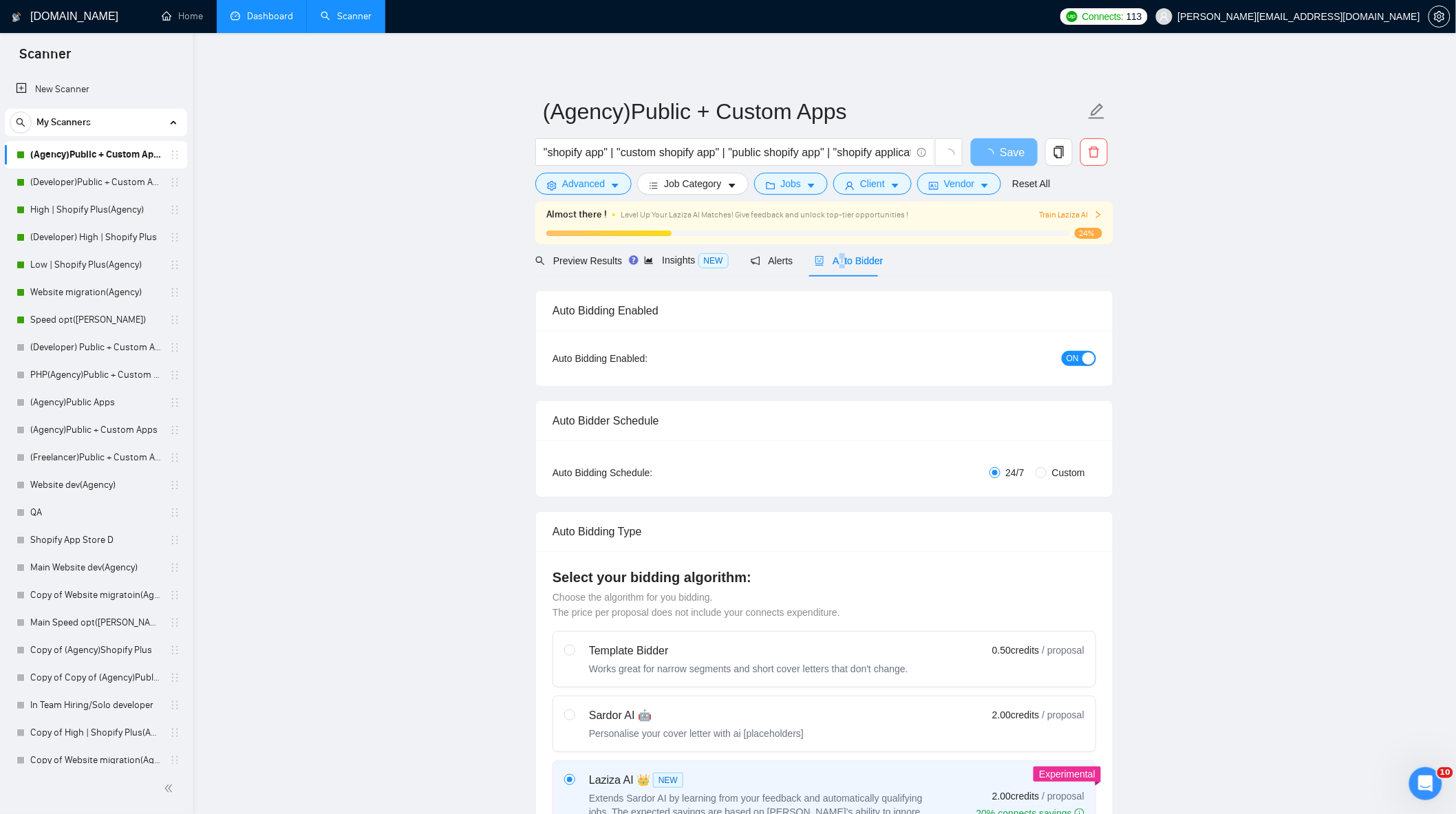
click at [843, 255] on span "Auto Bidder" at bounding box center [849, 261] width 68 height 11
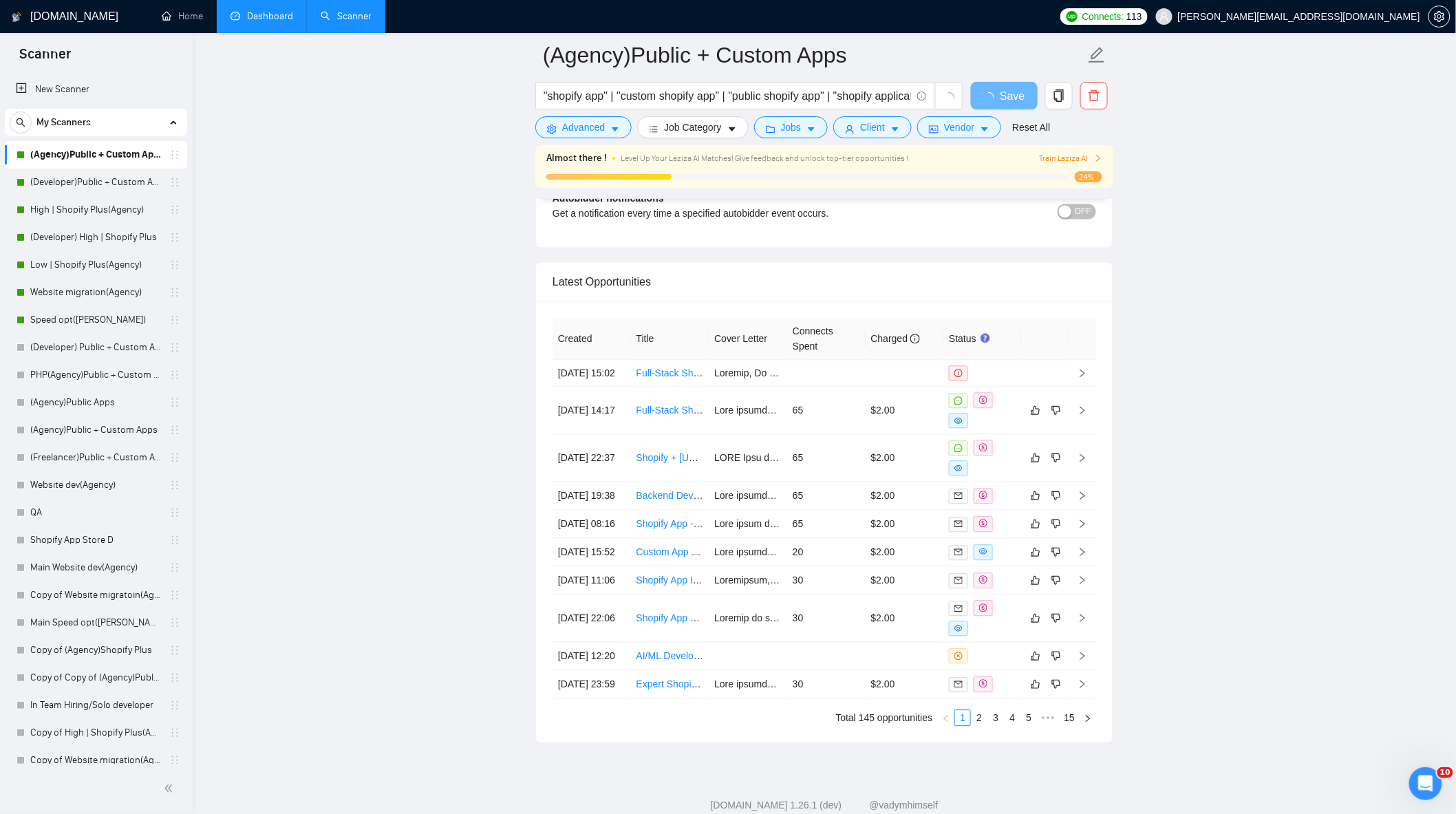
scroll to position [3429, 0]
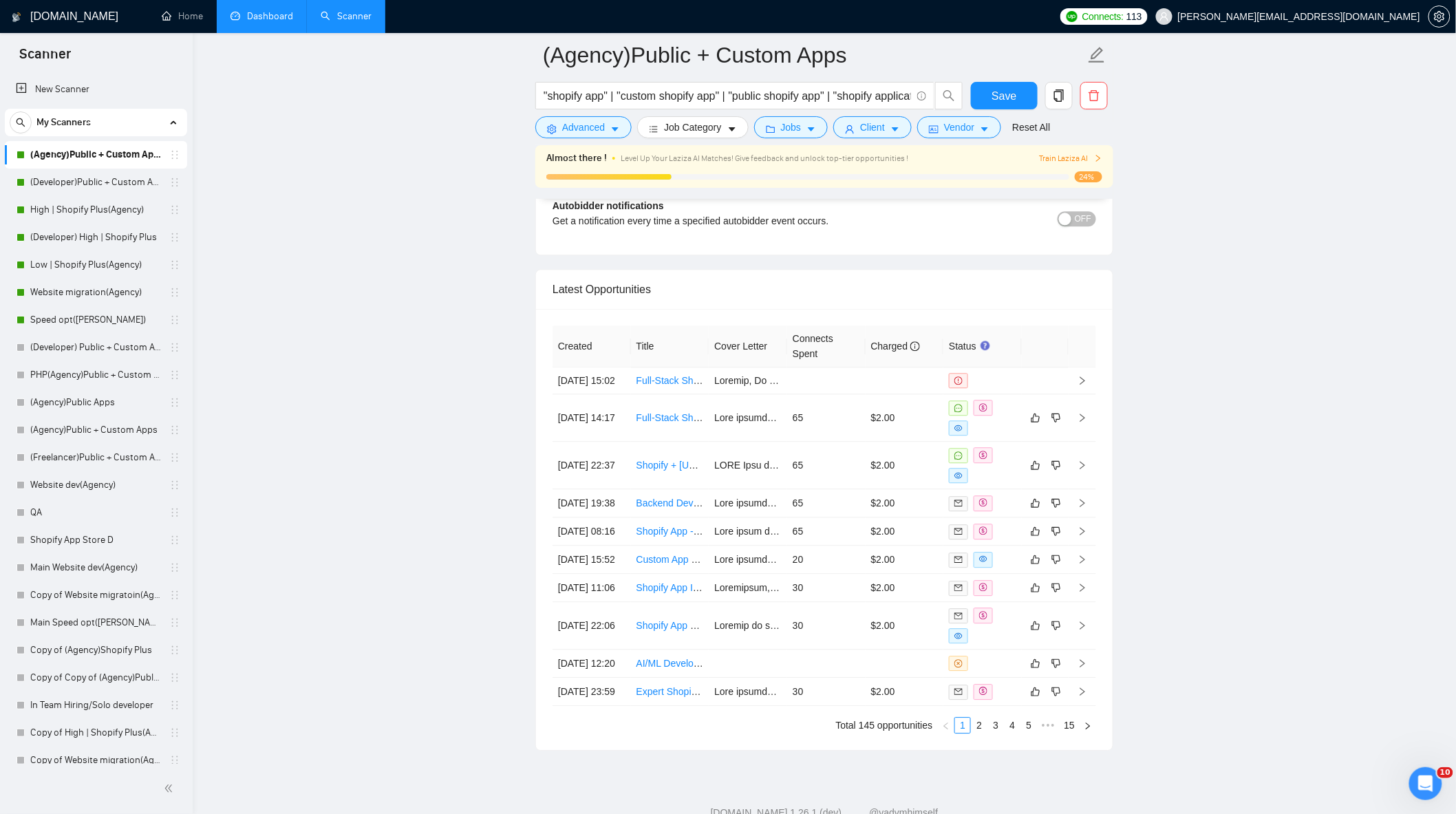
click at [266, 10] on link "Dashboard" at bounding box center [262, 16] width 63 height 11
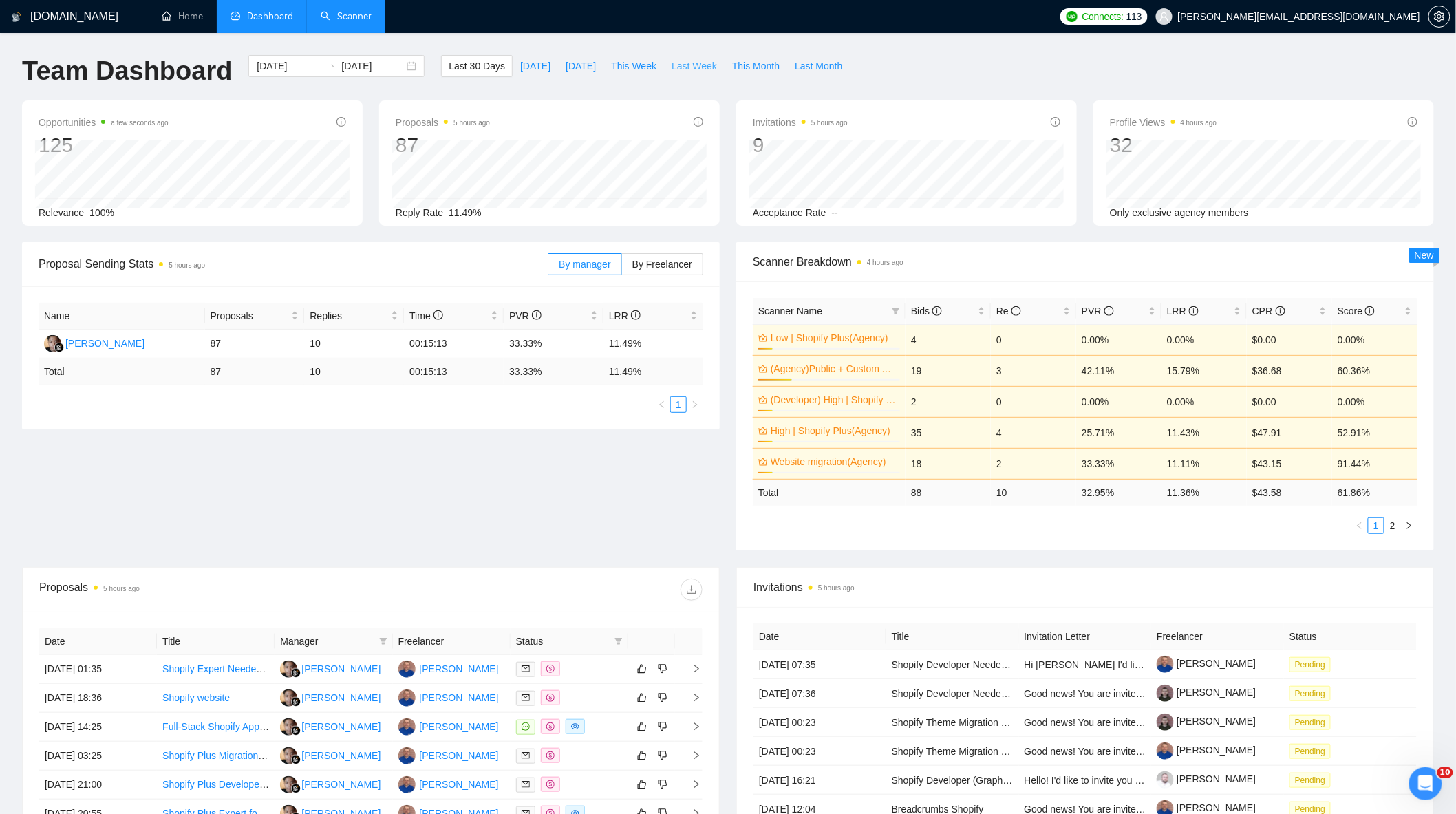
click at [664, 68] on button "Last Week" at bounding box center [694, 65] width 61 height 22
type input "[DATE]"
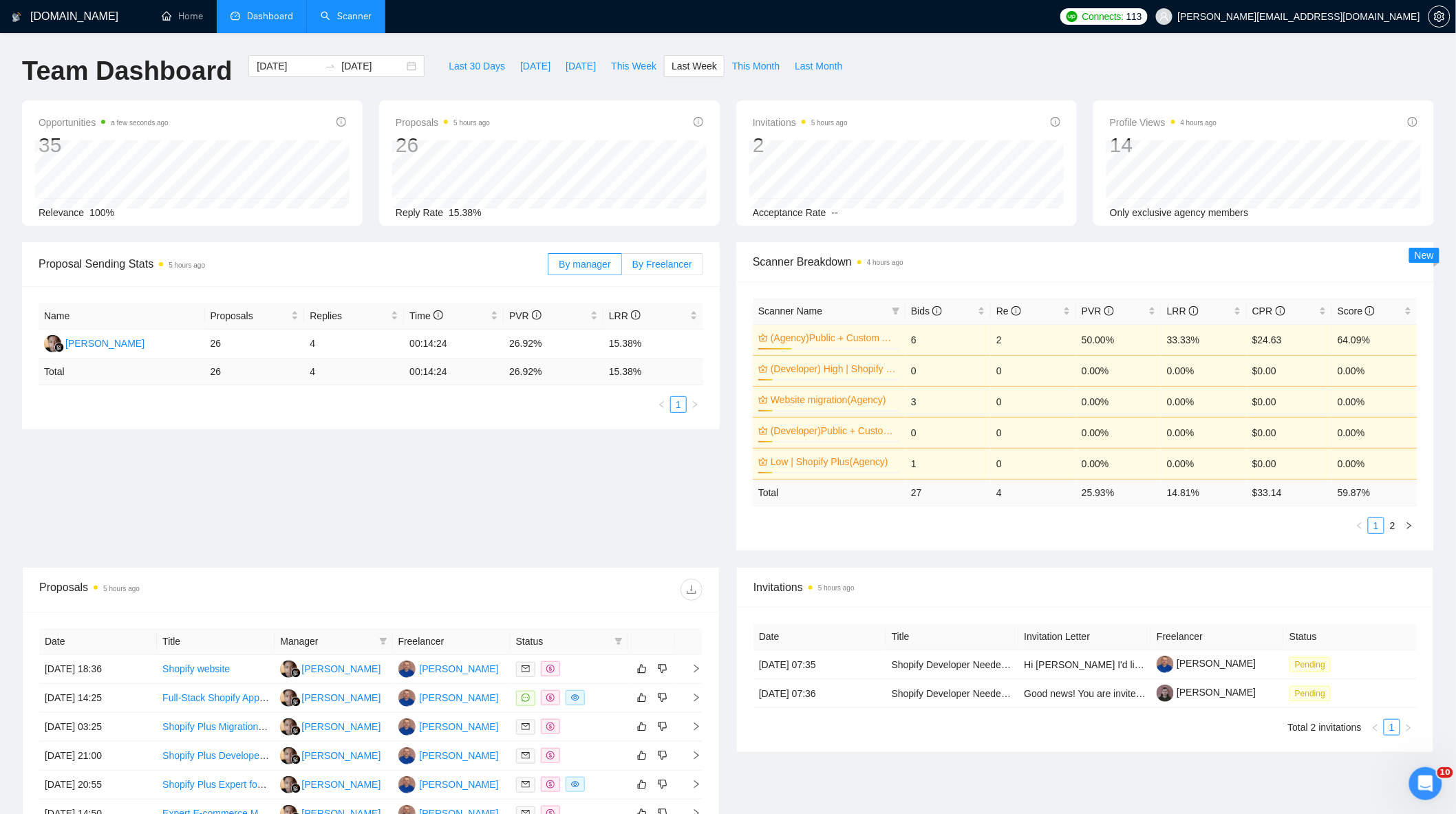
click at [686, 262] on span "By Freelancer" at bounding box center [663, 265] width 60 height 11
click at [622, 268] on input "By Freelancer" at bounding box center [622, 268] width 0 height 0
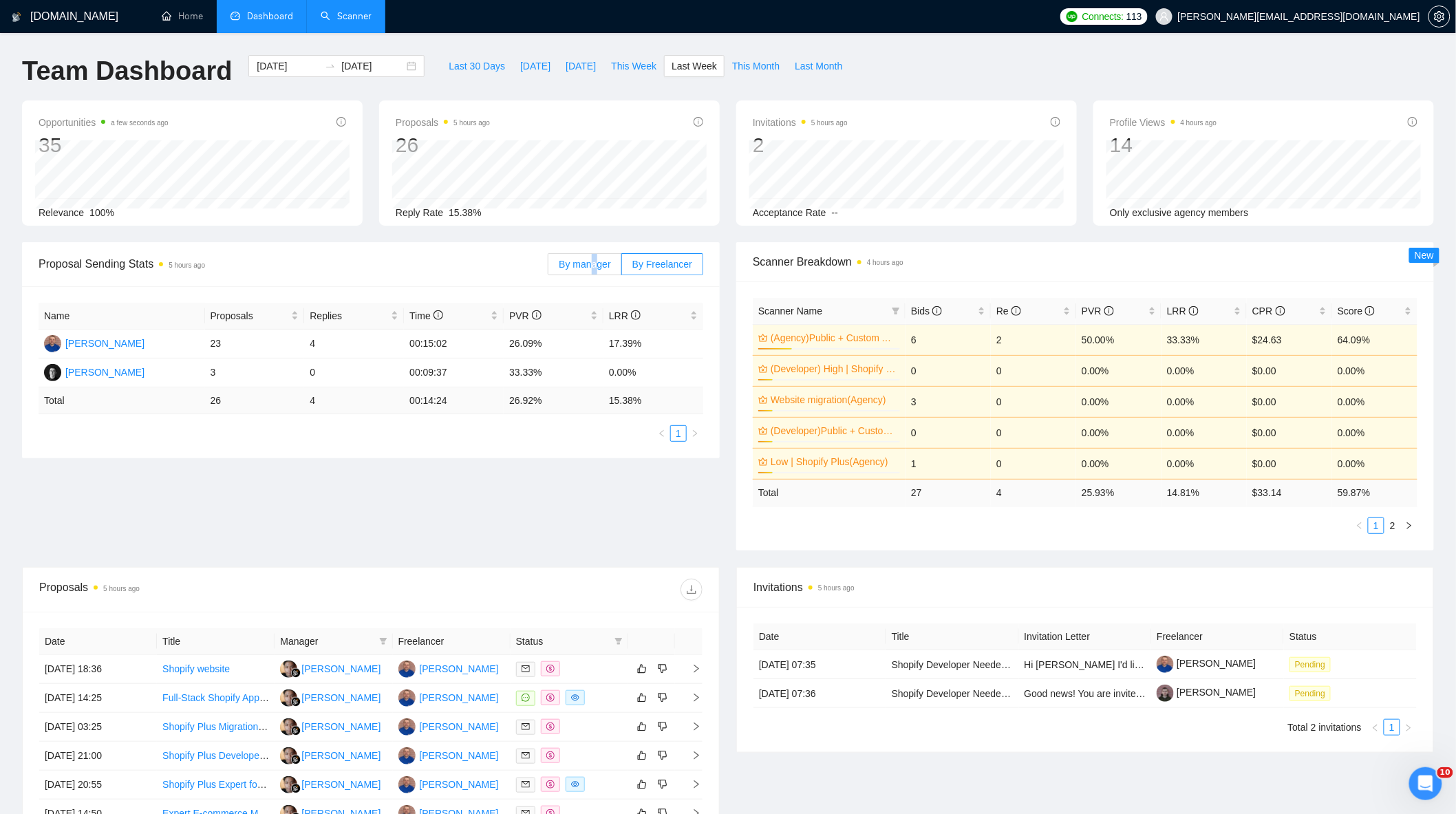
click at [599, 260] on span "By manager" at bounding box center [584, 265] width 52 height 11
click at [595, 269] on span "By manager" at bounding box center [584, 265] width 52 height 11
click at [549, 268] on input "By manager" at bounding box center [549, 268] width 0 height 0
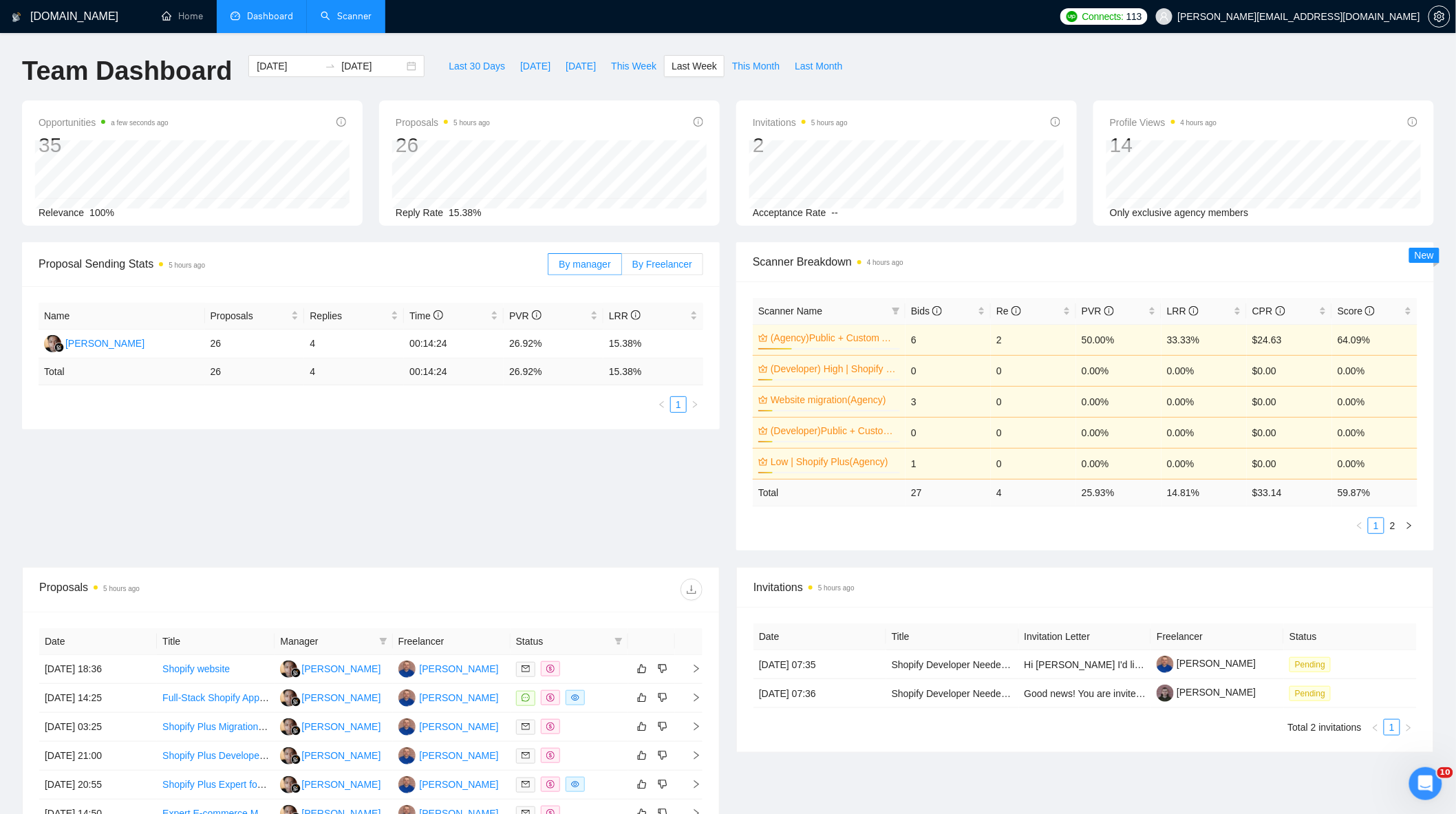
click at [652, 265] on span "By Freelancer" at bounding box center [663, 265] width 60 height 11
click at [622, 268] on input "By Freelancer" at bounding box center [622, 268] width 0 height 0
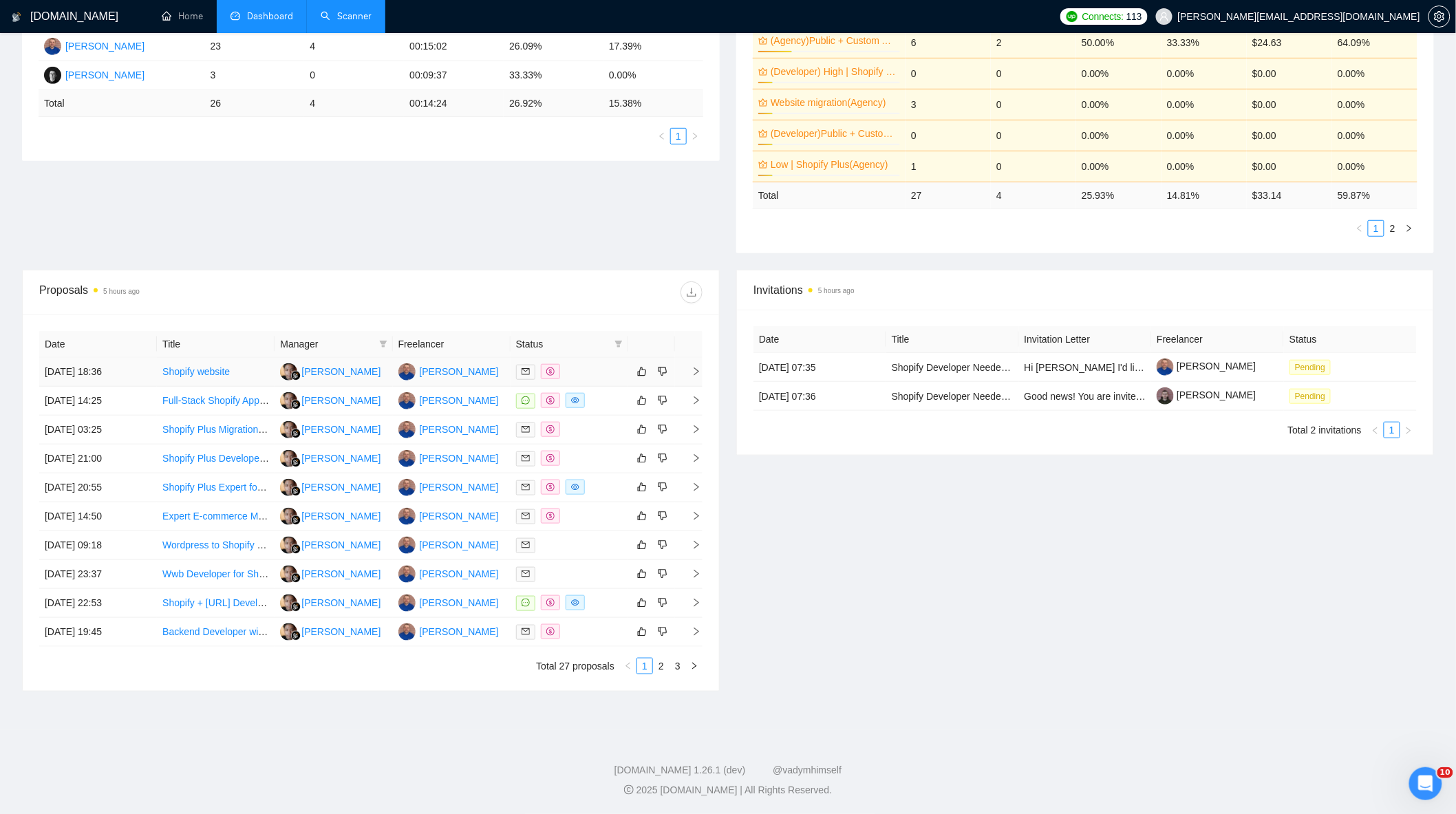
scroll to position [303, 0]
click at [506, 255] on div "Proposal Sending Stats 5 hours ago By manager By Freelancer Name Proposals Repl…" at bounding box center [728, 107] width 1429 height 325
click at [655, 671] on link "2" at bounding box center [661, 666] width 15 height 15
click at [676, 667] on link "3" at bounding box center [678, 666] width 15 height 15
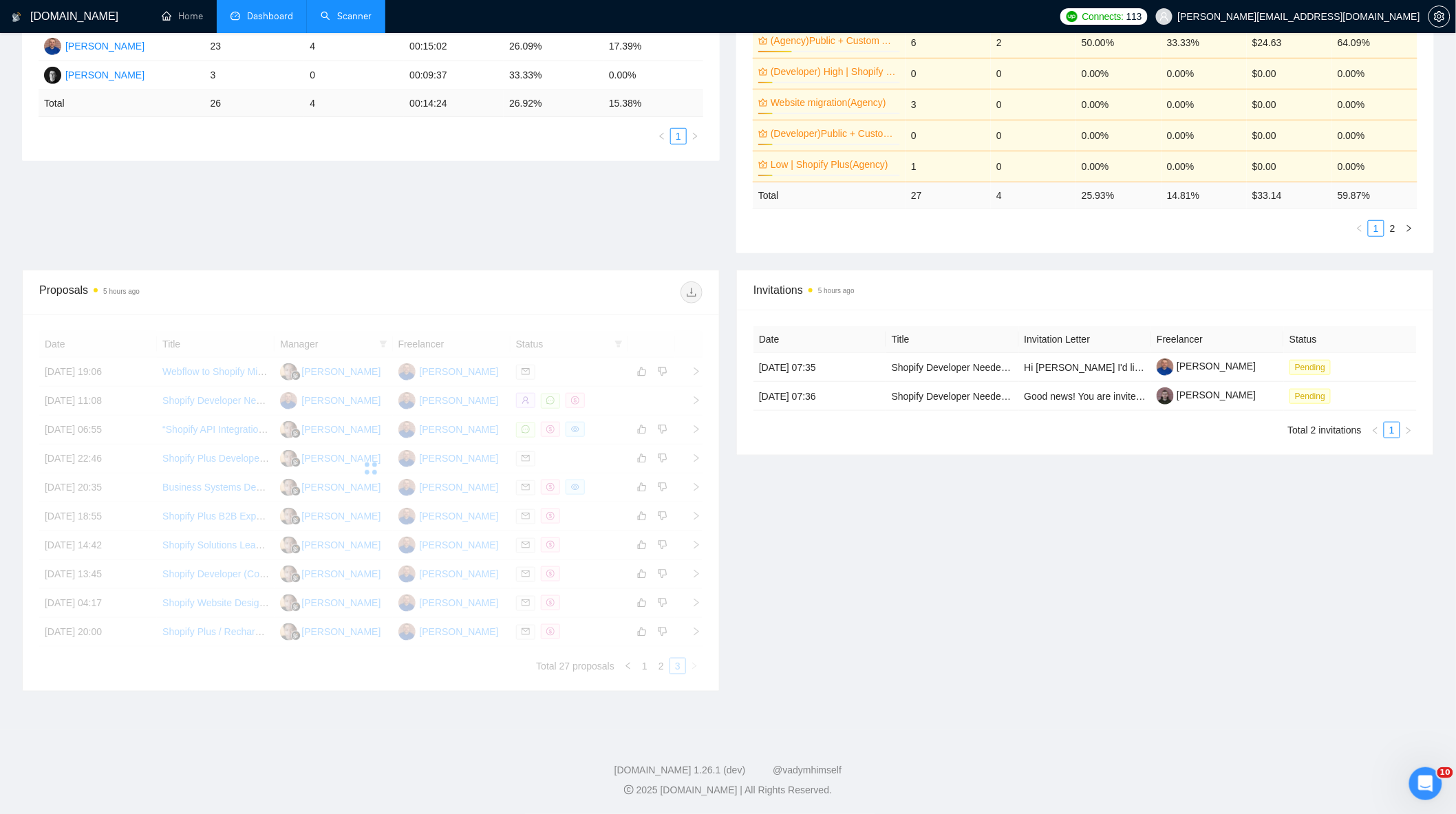
scroll to position [214, 0]
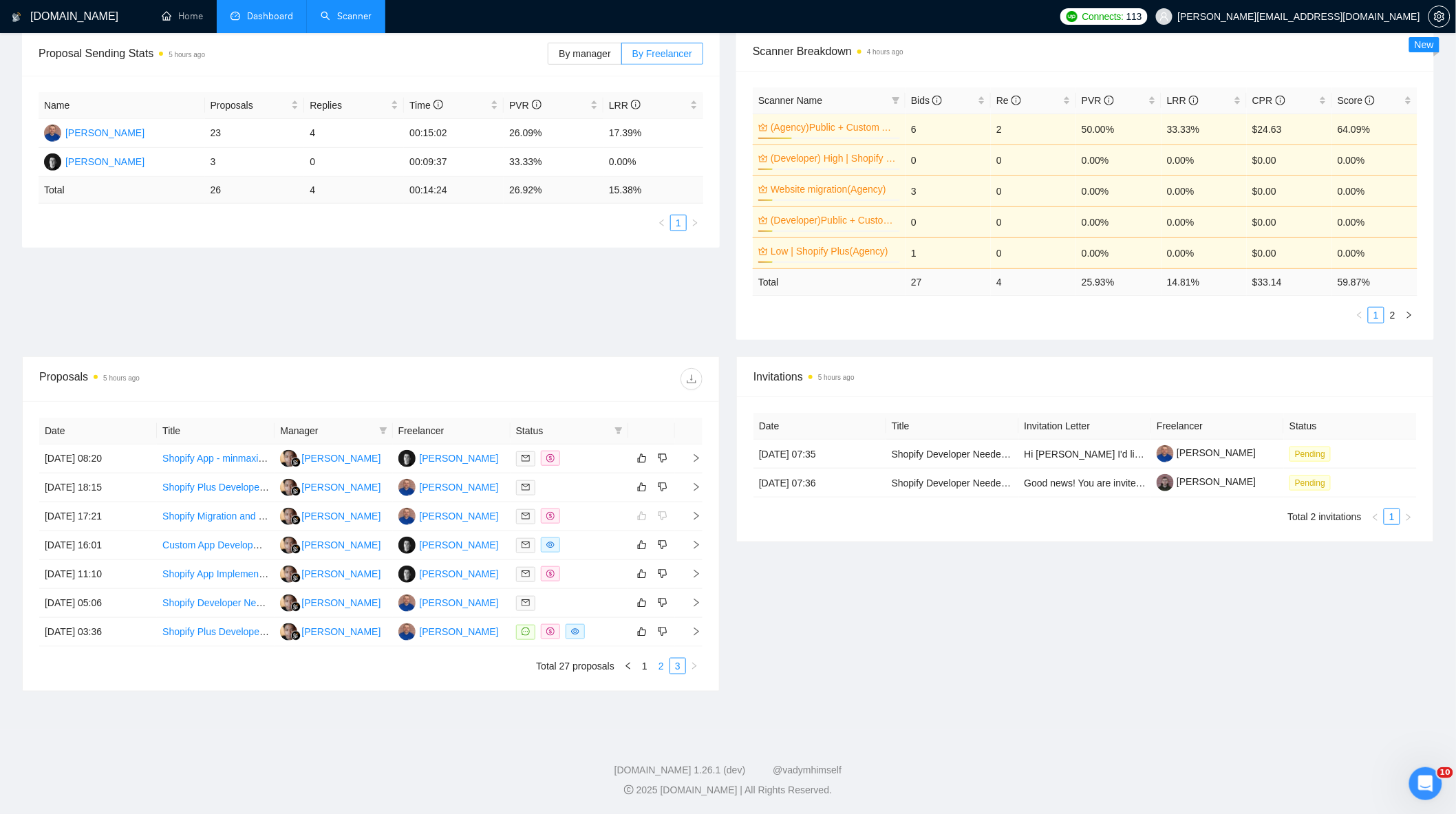
click at [663, 667] on link "2" at bounding box center [661, 666] width 15 height 15
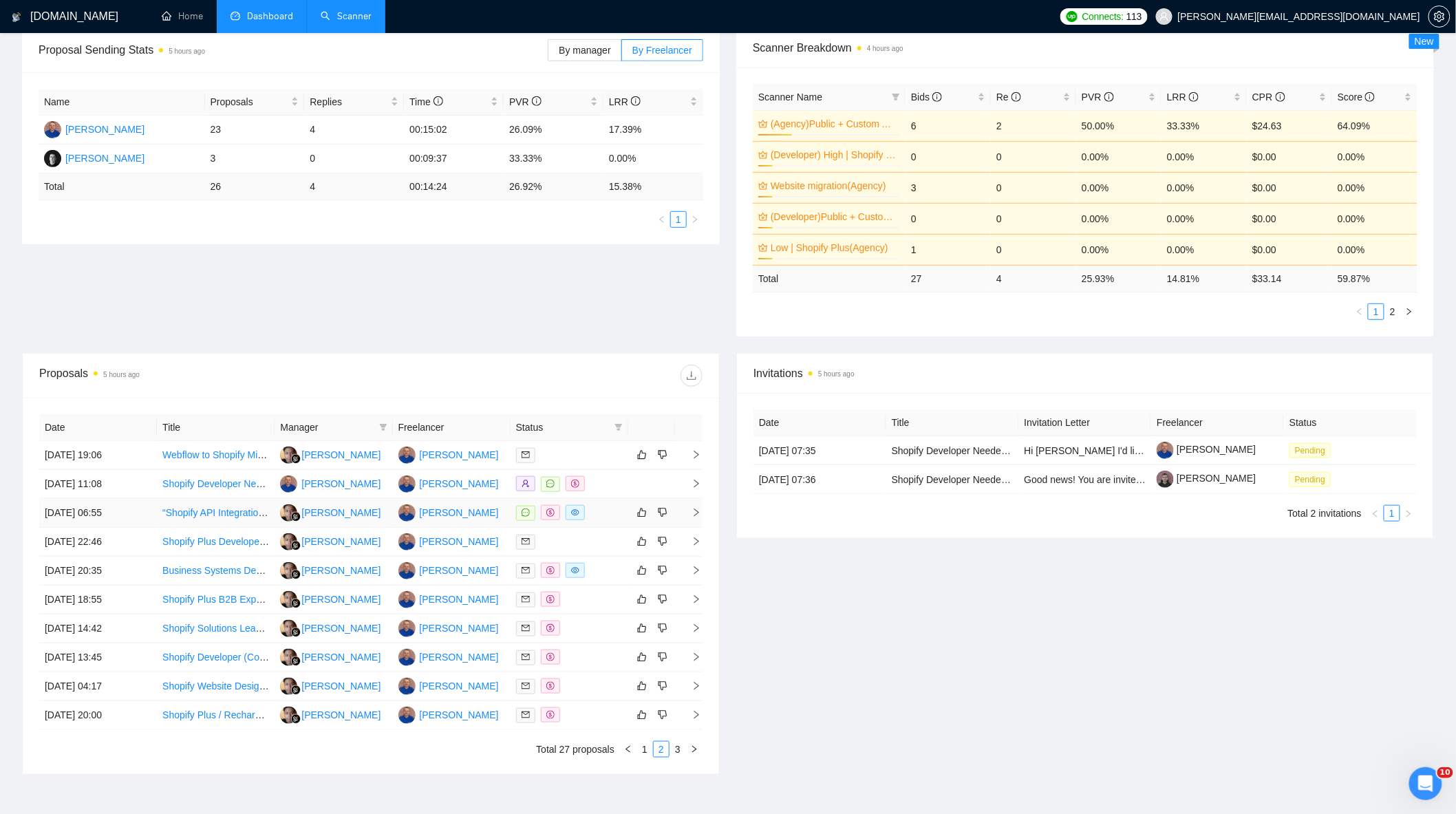
click at [600, 507] on div at bounding box center [570, 513] width 107 height 16
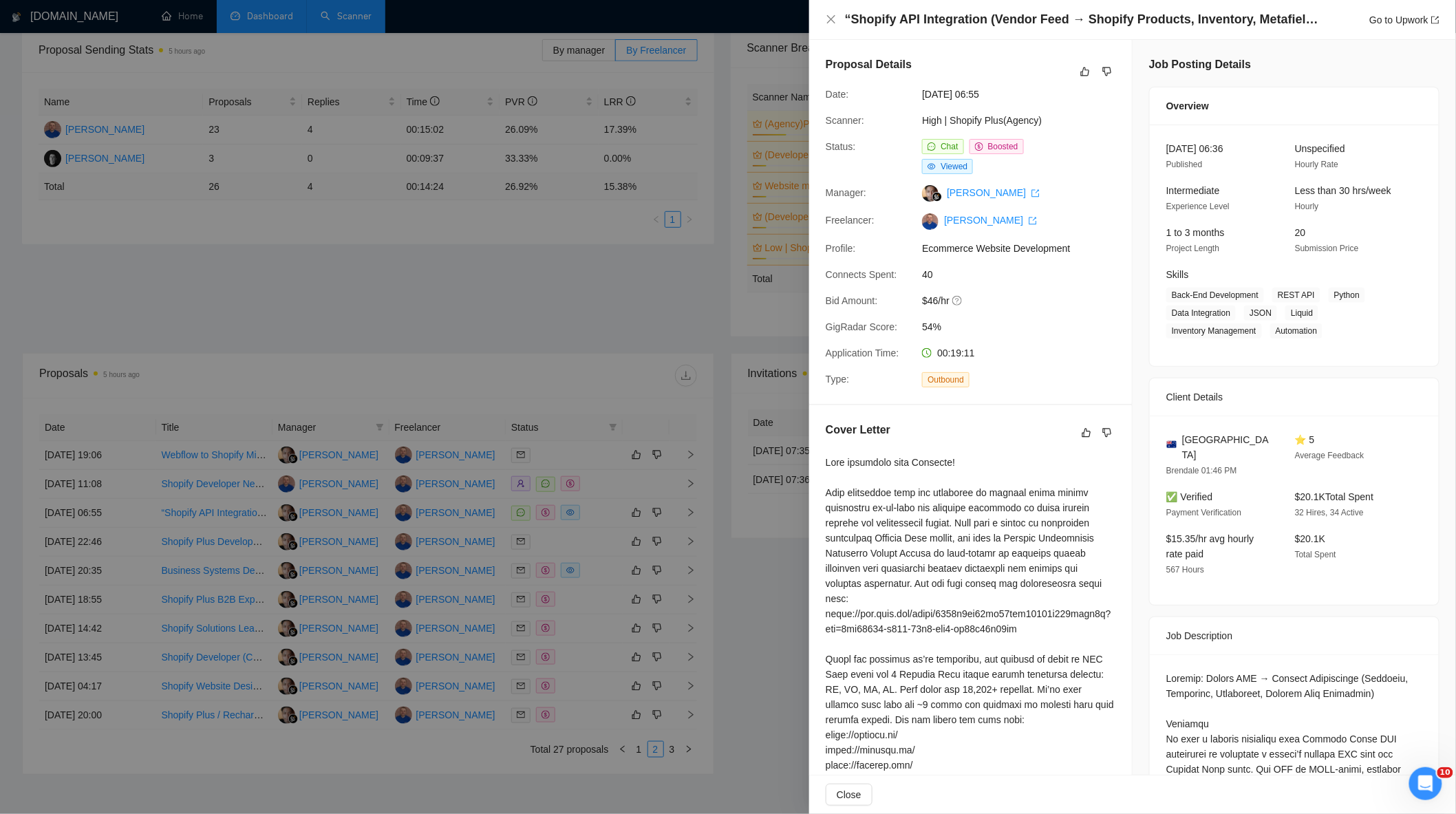
click at [577, 313] on div at bounding box center [728, 407] width 1456 height 814
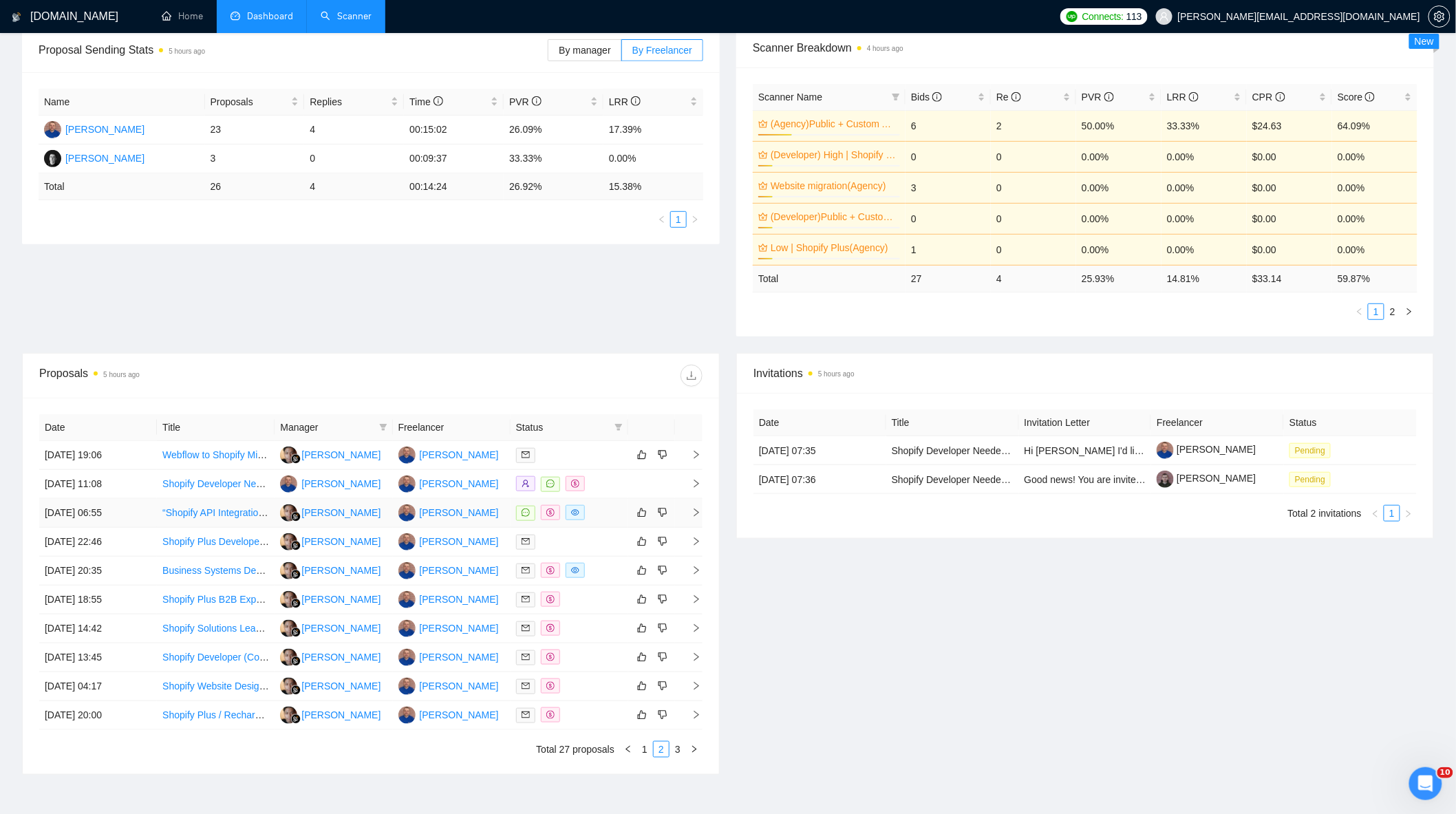
click at [596, 518] on div at bounding box center [570, 513] width 107 height 16
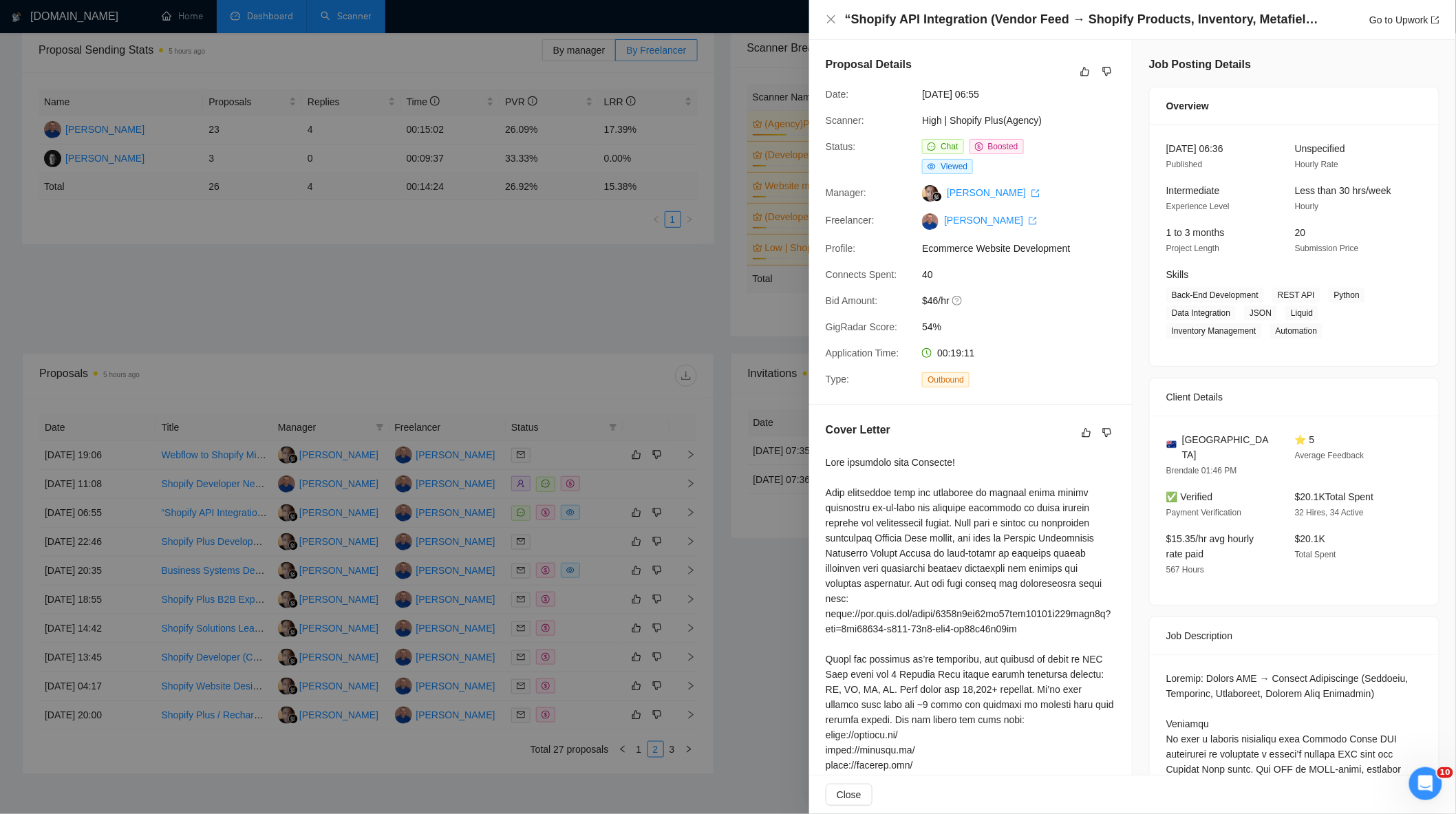
click at [584, 317] on div at bounding box center [728, 407] width 1456 height 814
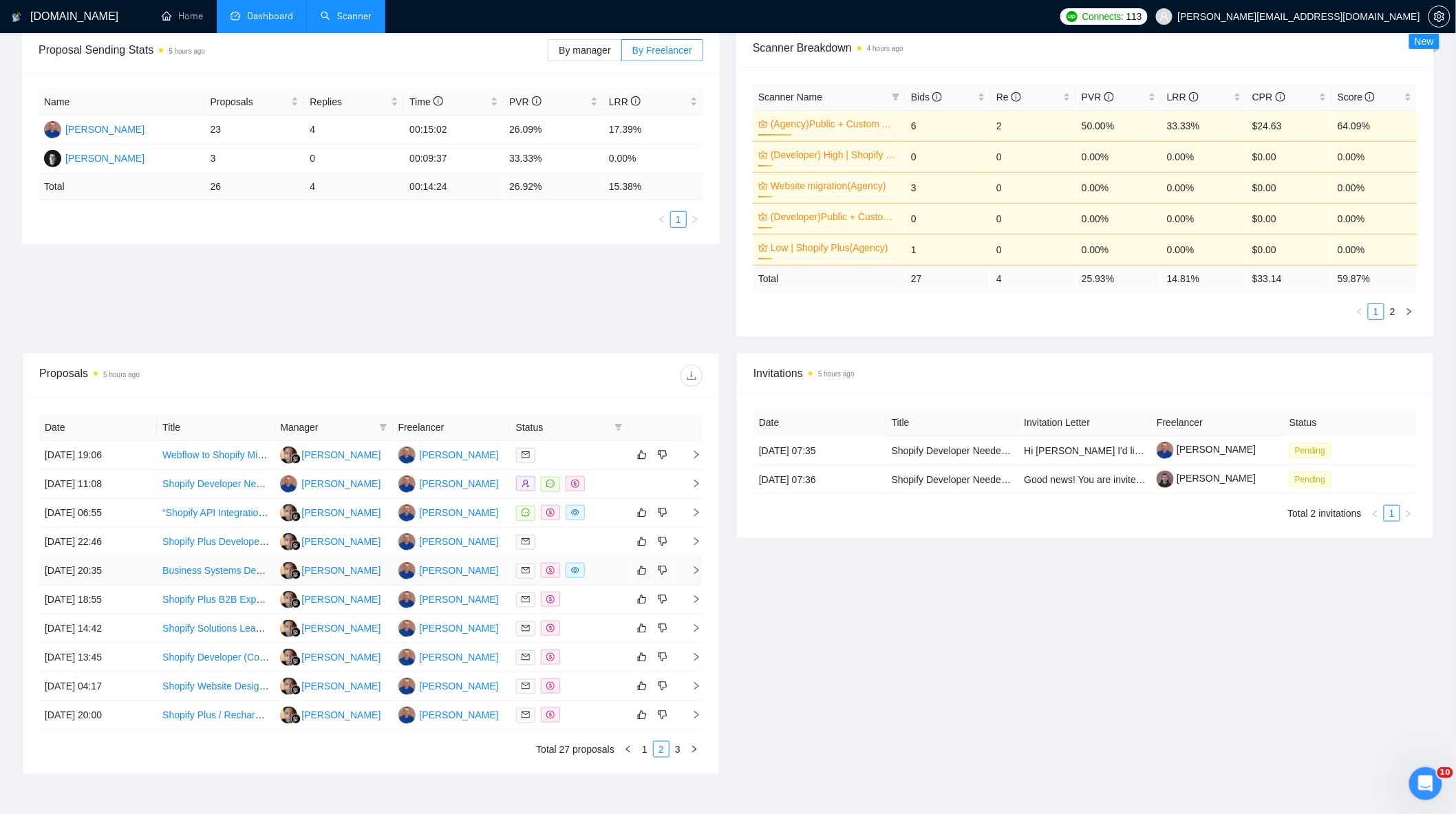
click at [605, 574] on div at bounding box center [570, 571] width 107 height 16
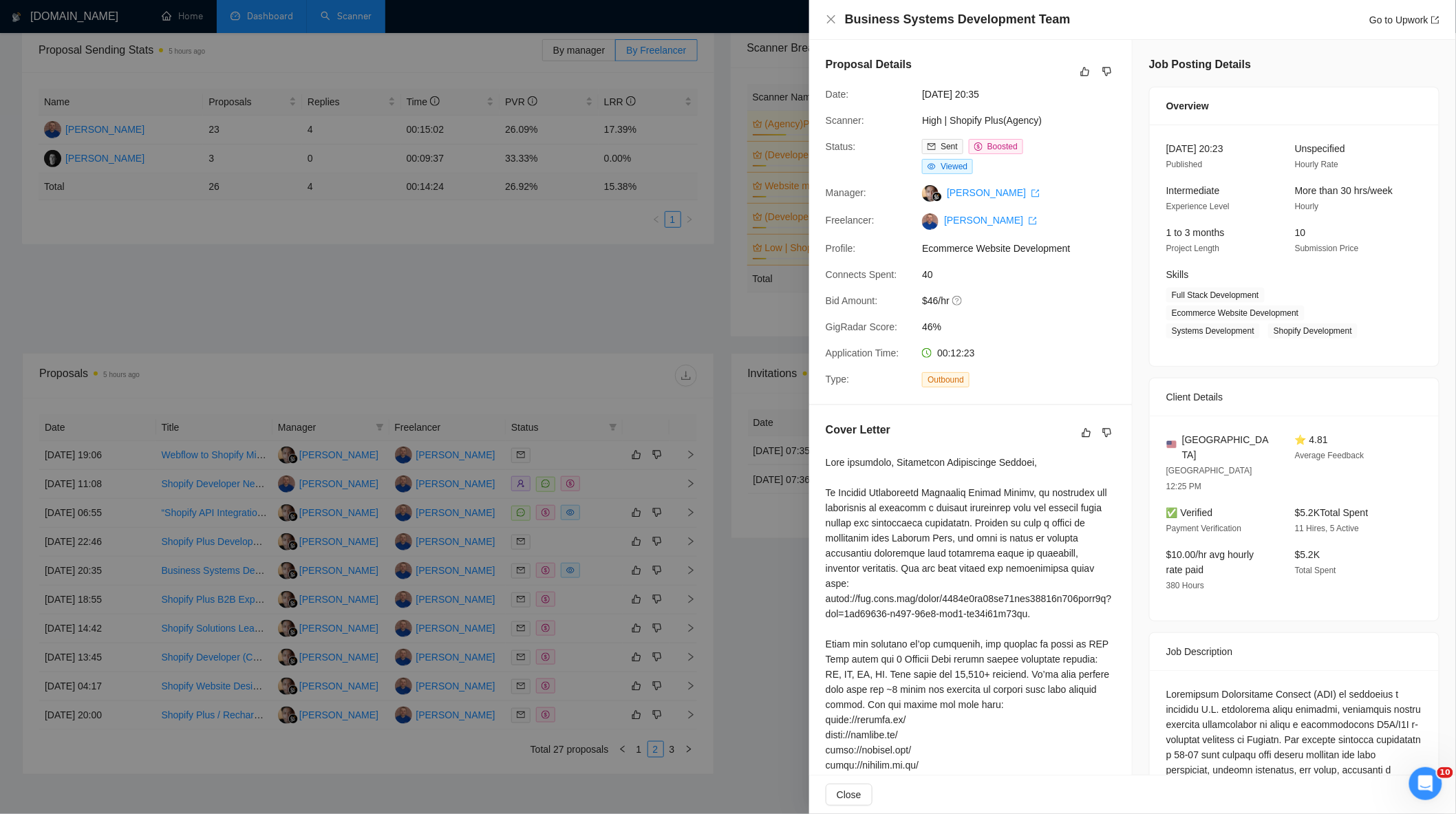
click at [518, 331] on div at bounding box center [728, 407] width 1456 height 814
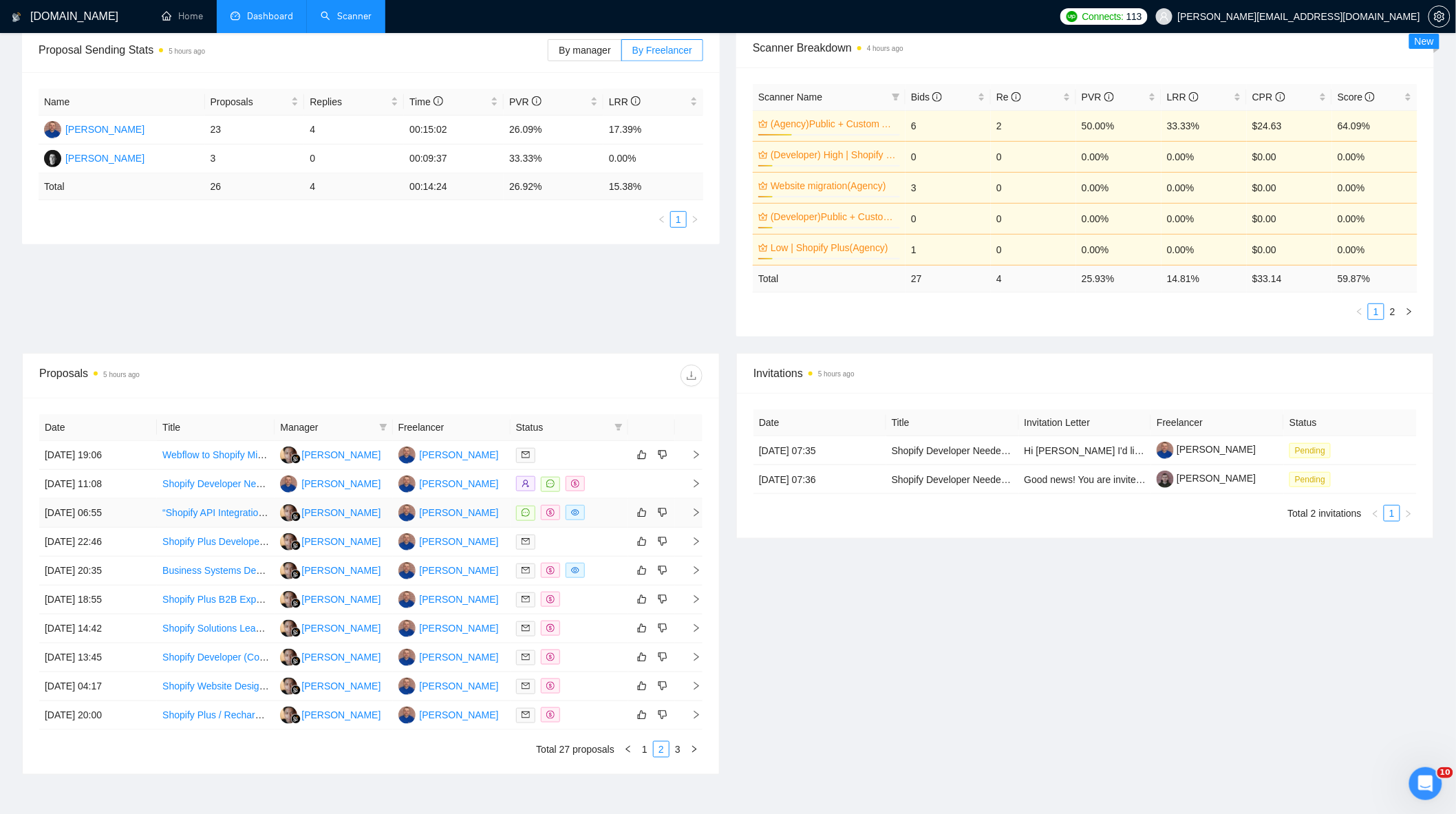
click at [588, 514] on div at bounding box center [570, 513] width 107 height 16
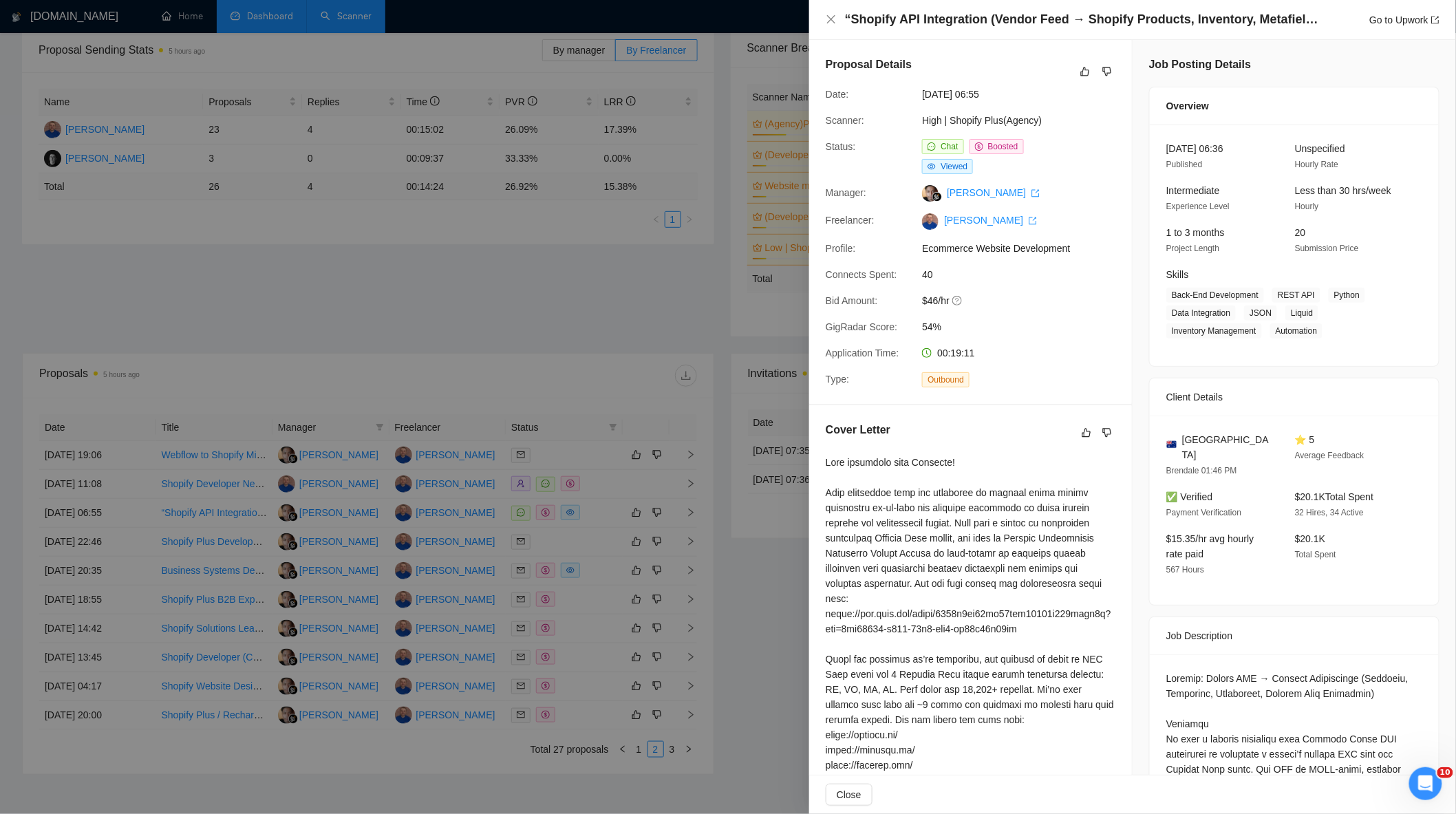
click at [568, 330] on div at bounding box center [728, 407] width 1456 height 814
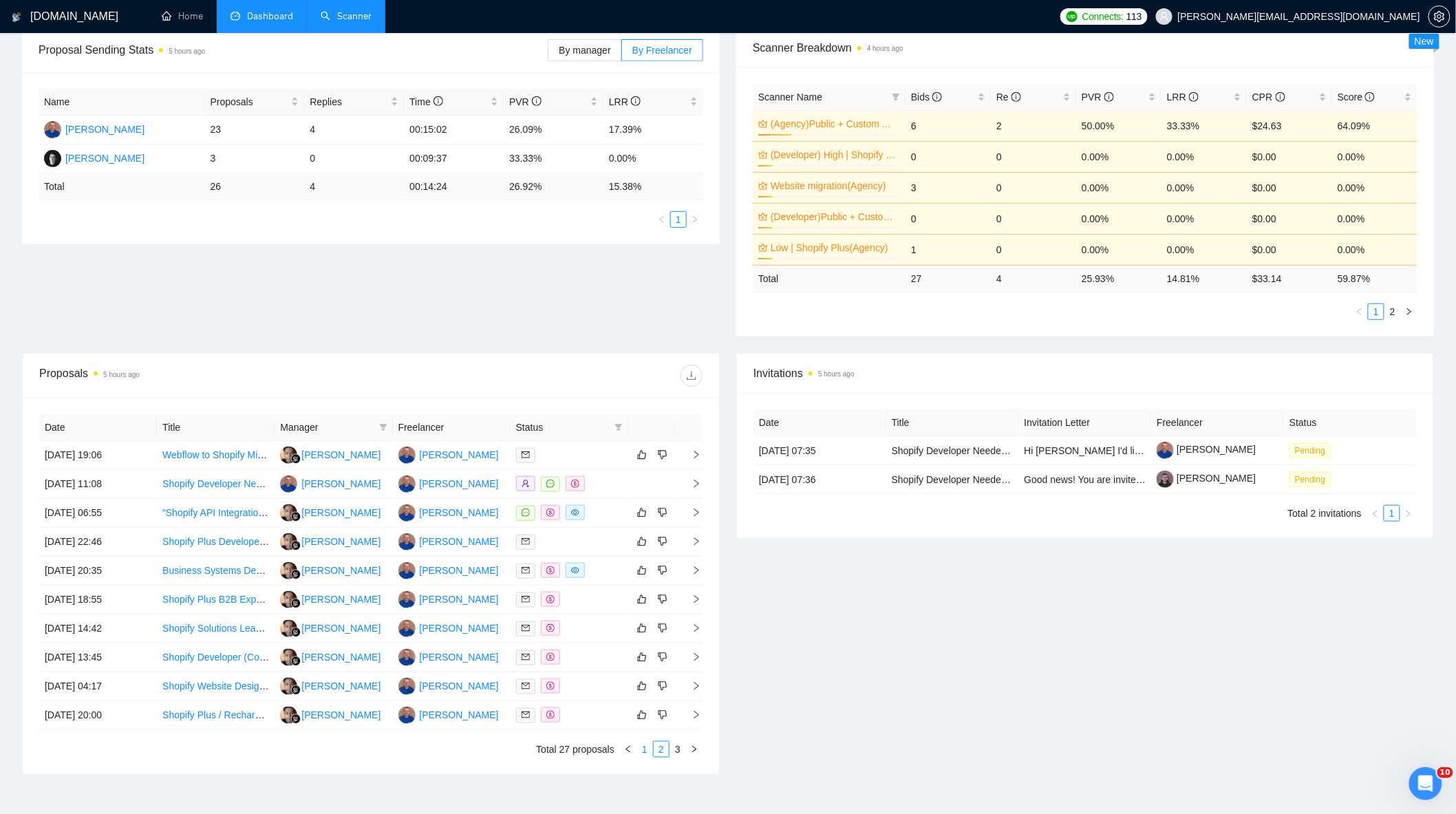
click at [641, 757] on link "1" at bounding box center [645, 749] width 15 height 15
click at [624, 701] on td at bounding box center [570, 687] width 118 height 29
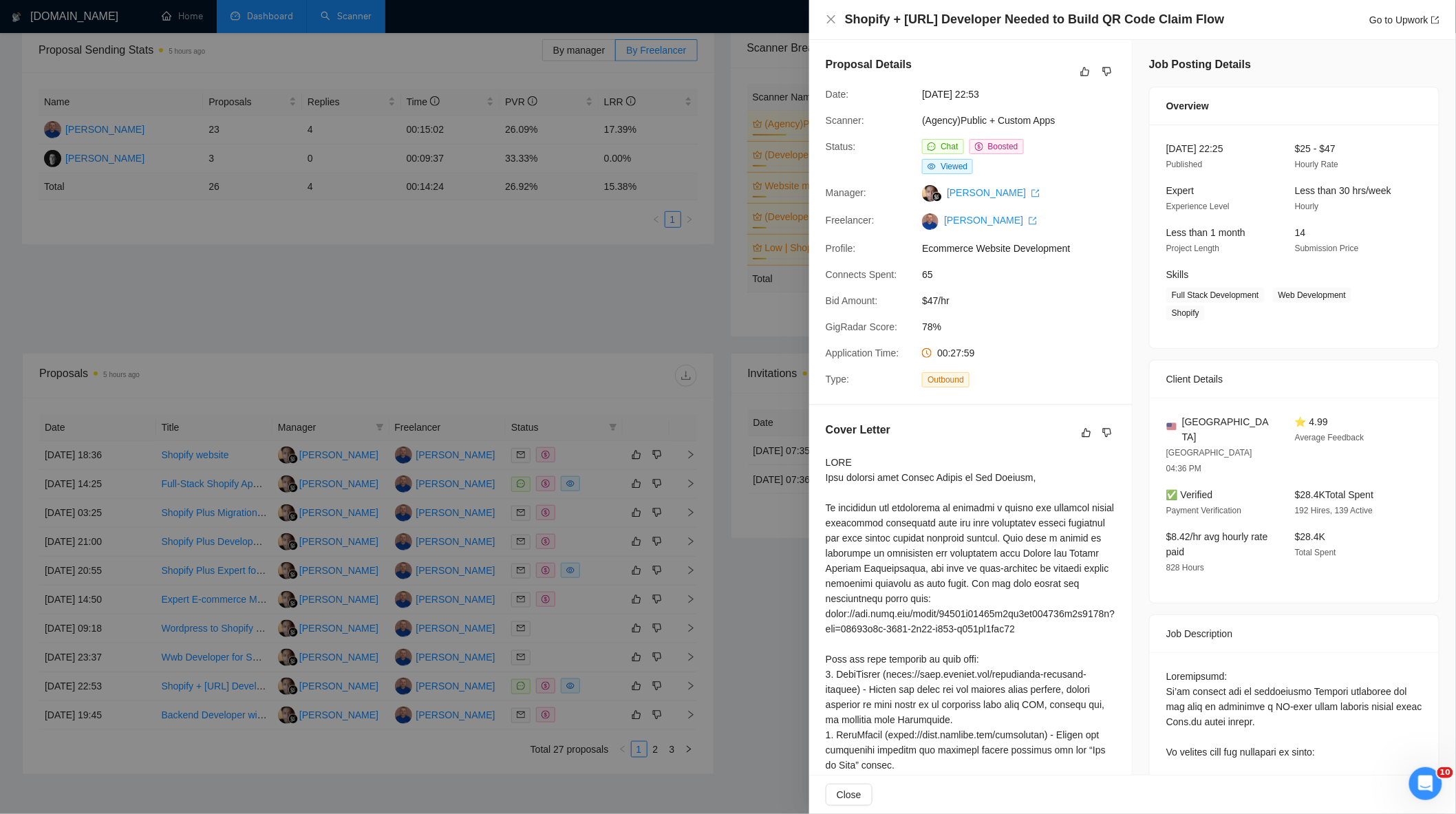
click at [605, 691] on div at bounding box center [728, 407] width 1456 height 814
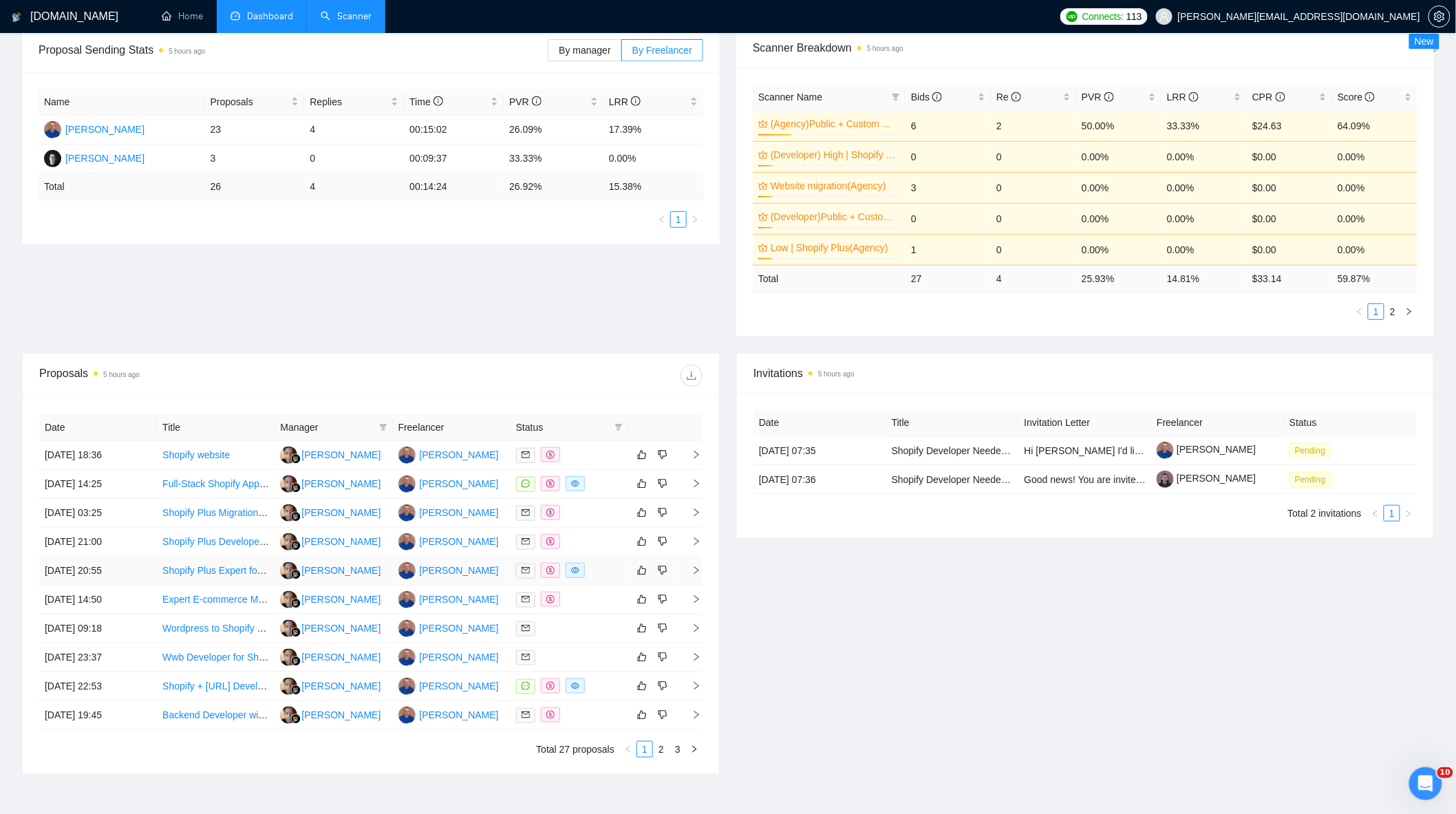
click at [596, 578] on div at bounding box center [570, 571] width 107 height 16
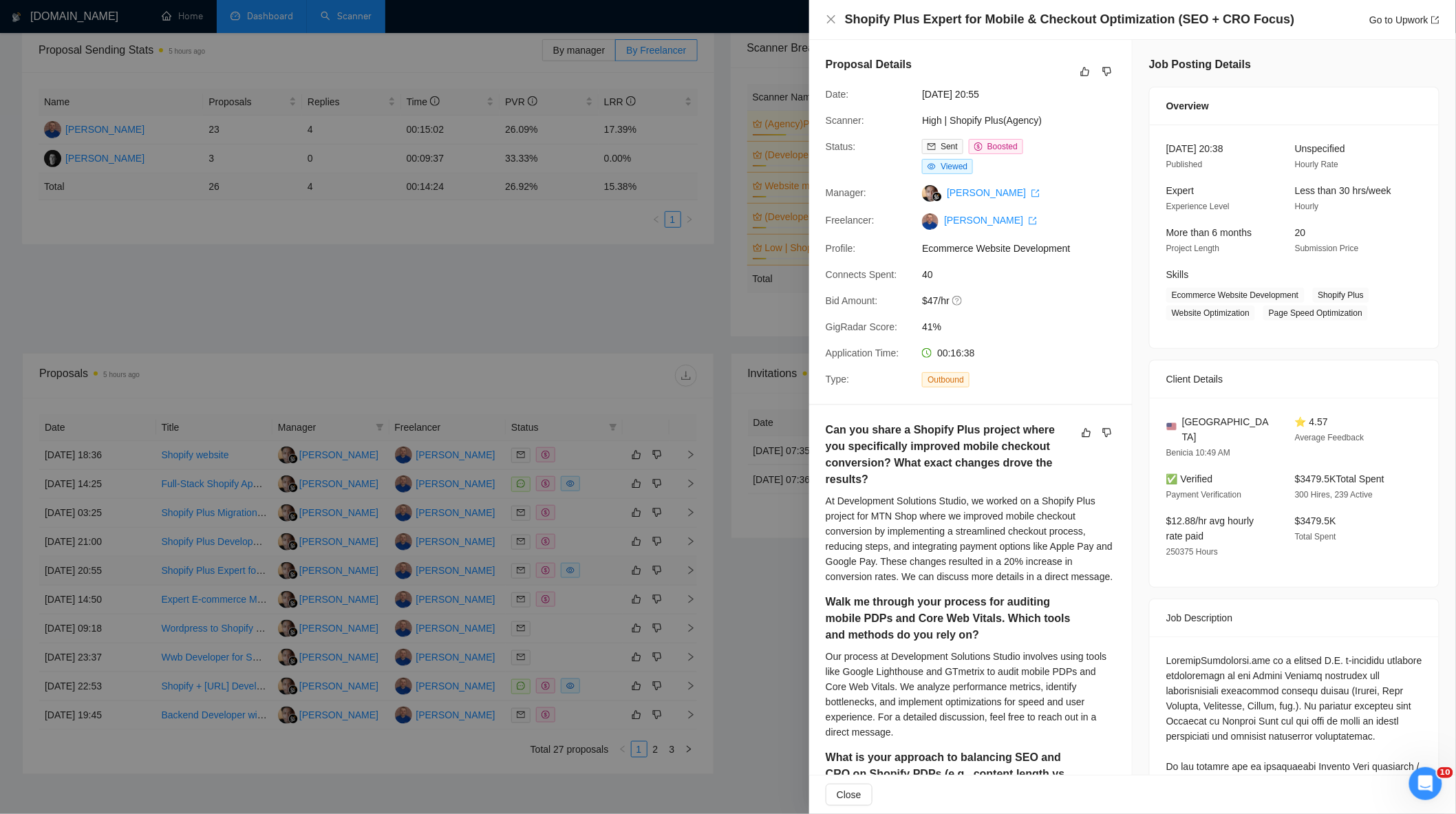
click at [596, 581] on div at bounding box center [728, 407] width 1456 height 814
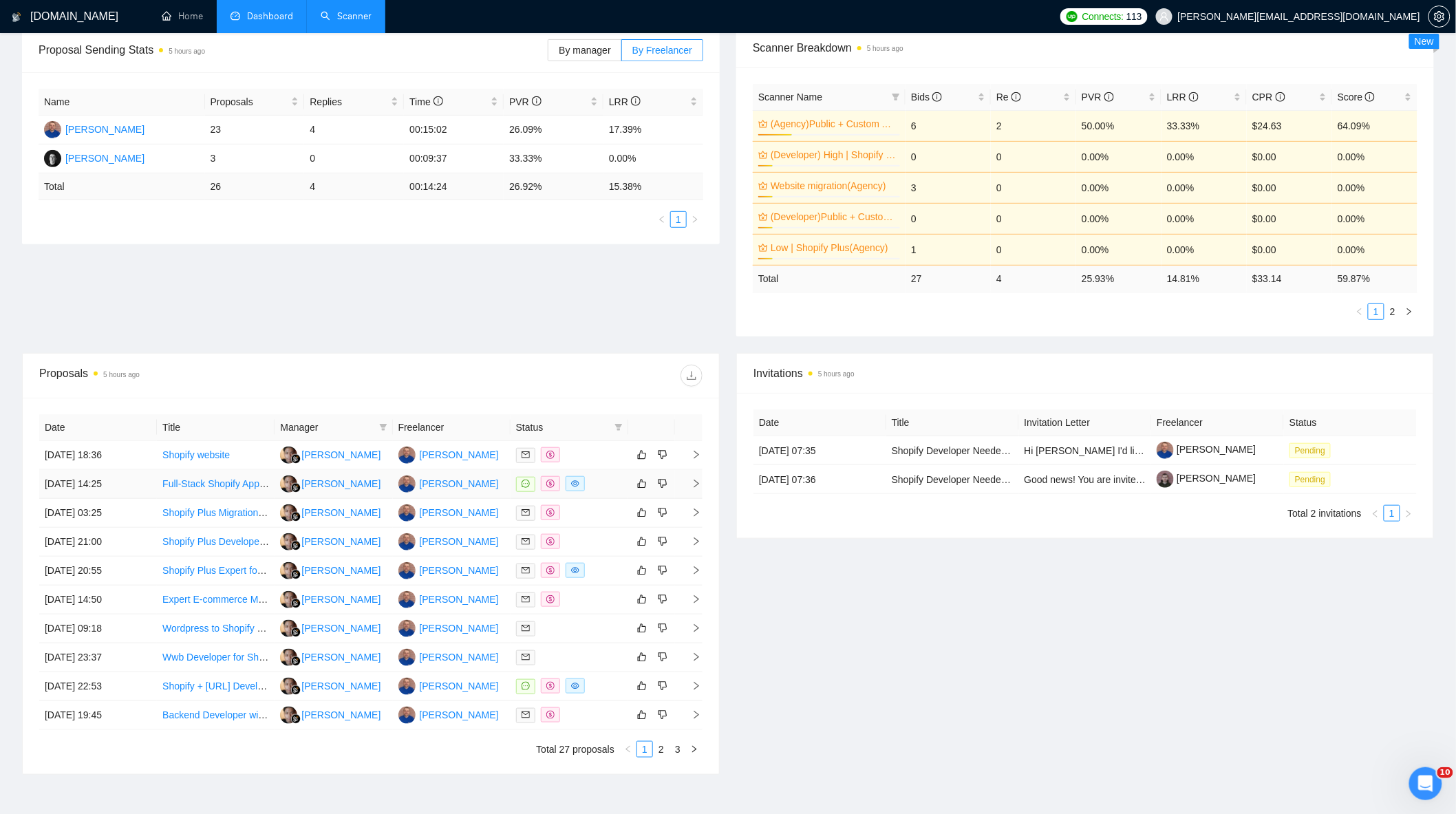
click at [592, 488] on div at bounding box center [570, 484] width 107 height 16
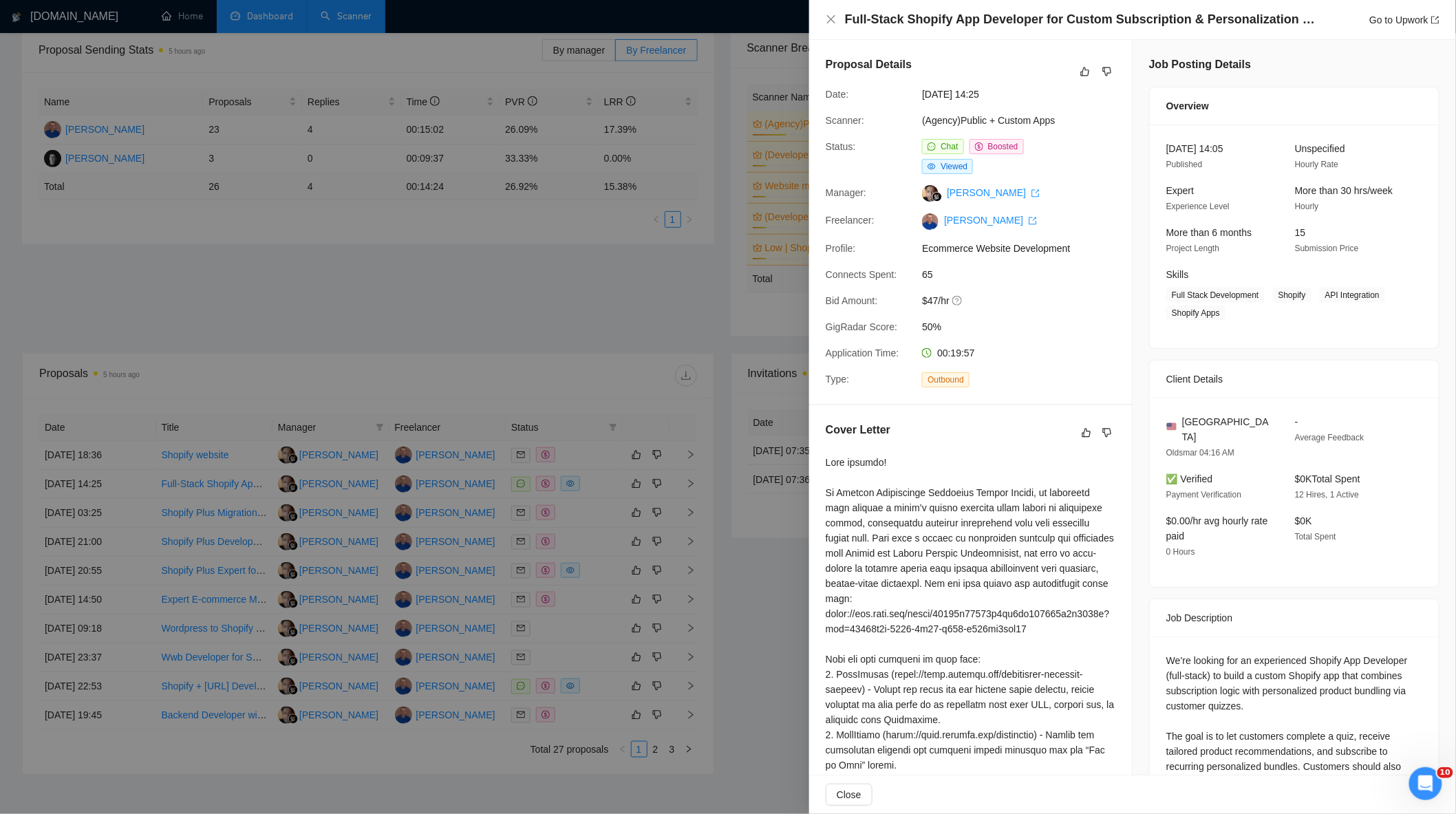
click at [575, 396] on div at bounding box center [728, 407] width 1456 height 814
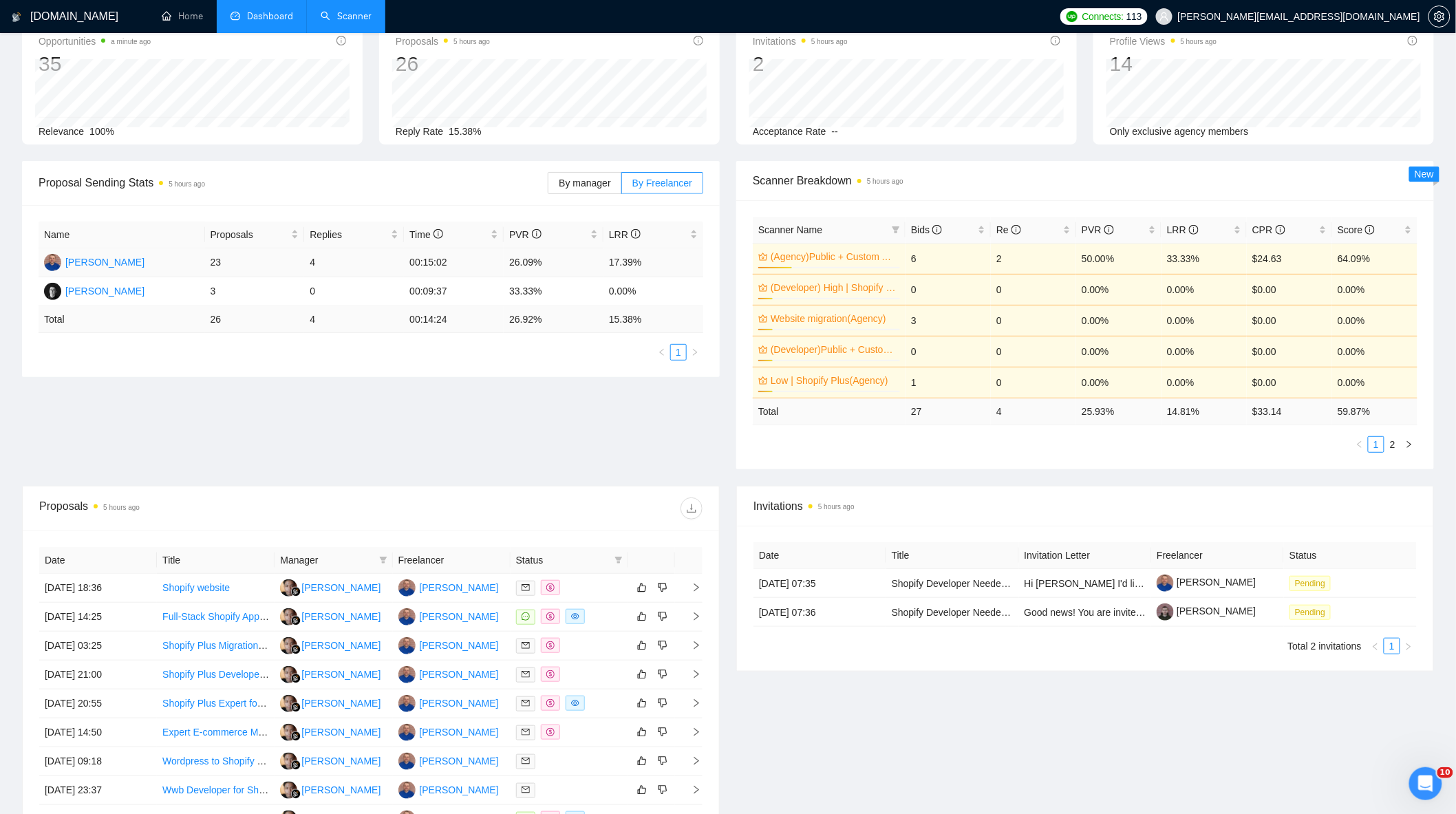
scroll to position [0, 0]
